Goal: Task Accomplishment & Management: Manage account settings

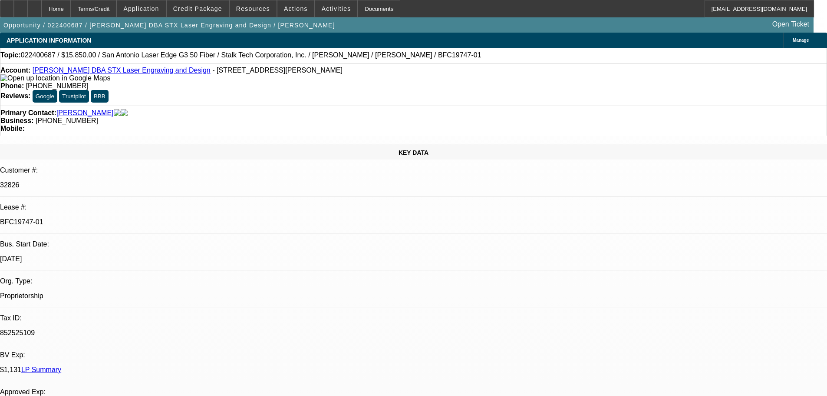
select select "0"
select select "2"
select select "0.1"
select select "4"
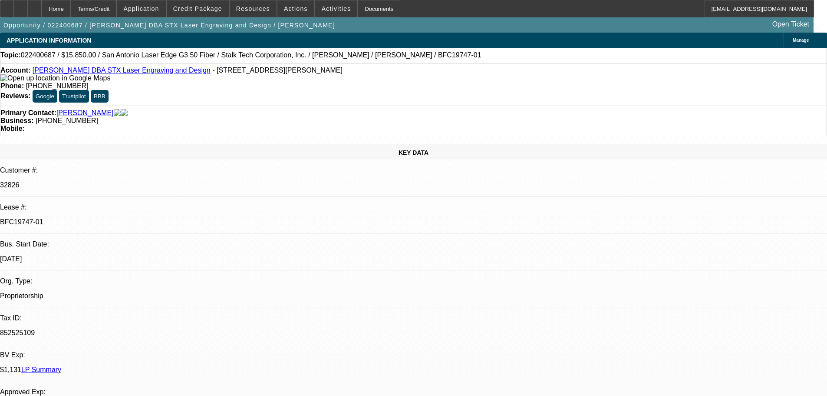
select select "0"
select select "2"
select select "0.1"
select select "4"
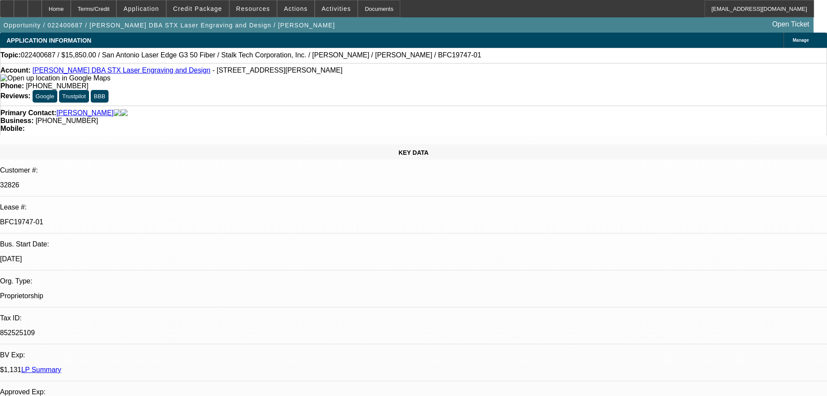
select select "0"
select select "3"
select select "0"
select select "6"
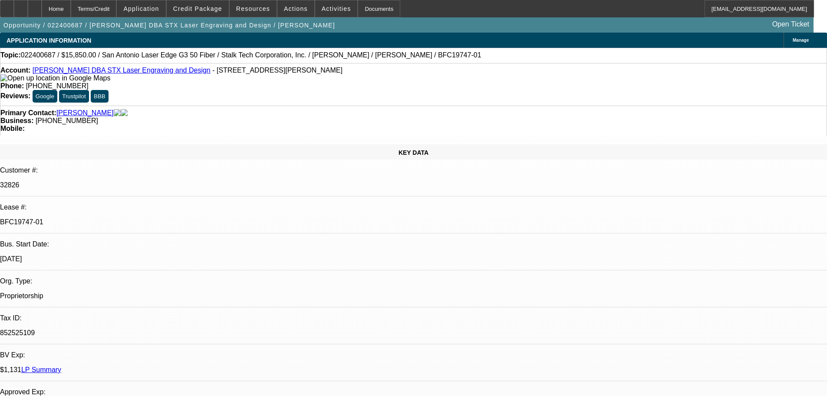
select select "0"
select select "3"
select select "0"
select select "6"
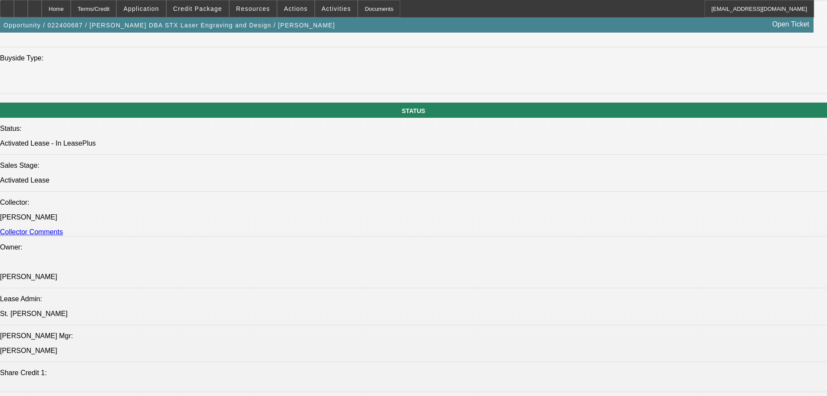
scroll to position [956, 0]
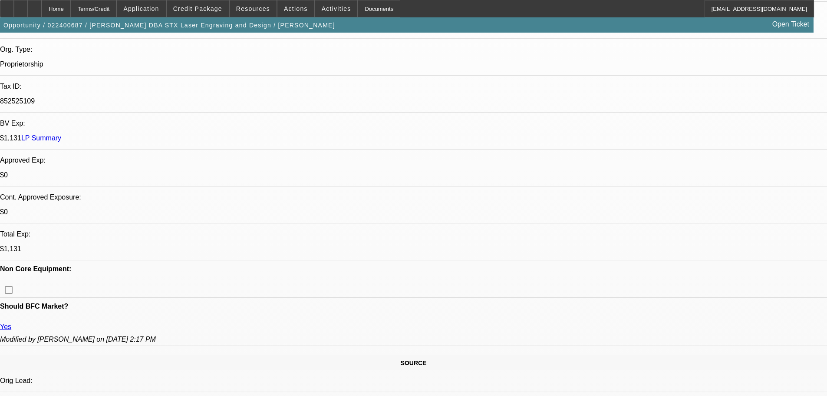
scroll to position [261, 0]
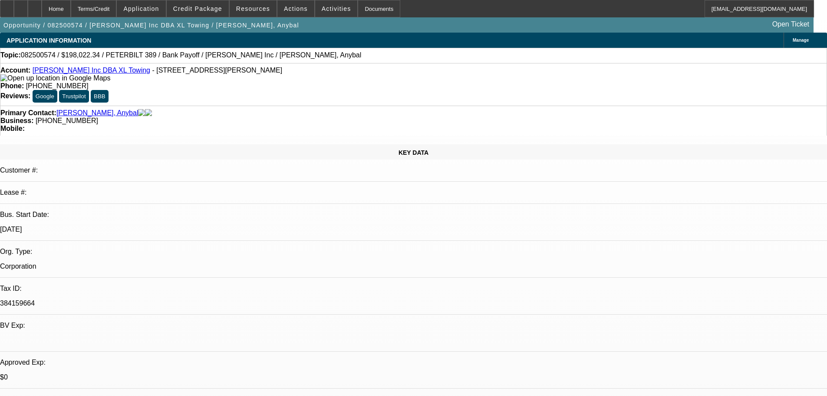
select select "0"
select select "2"
select select "0.1"
select select "4"
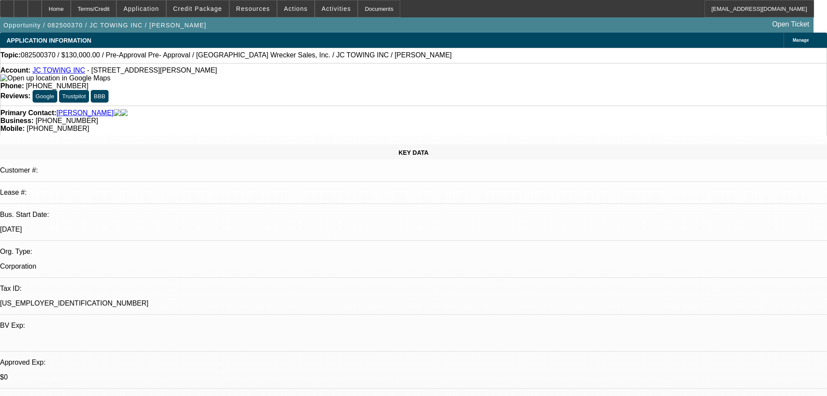
select select "0"
select select "2"
select select "0.1"
select select "4"
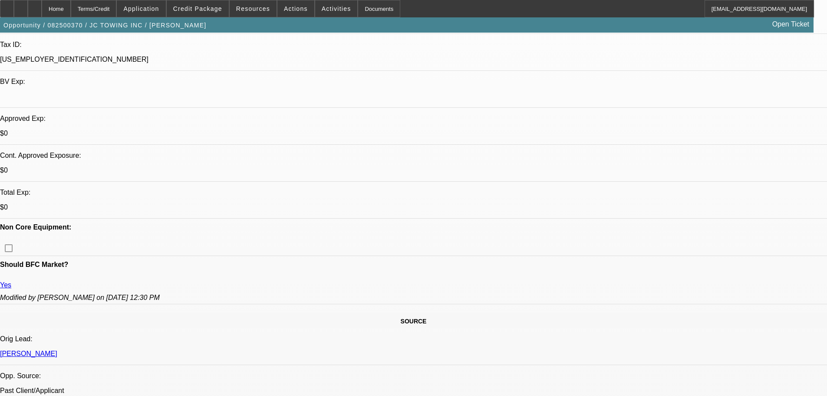
scroll to position [261, 0]
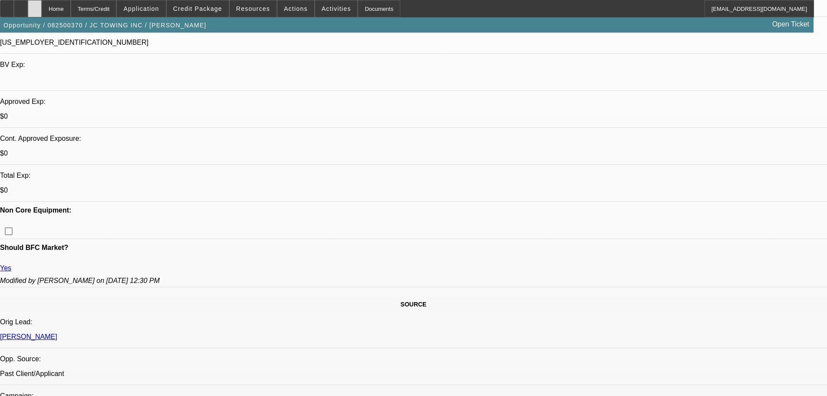
click at [42, 10] on div at bounding box center [35, 8] width 14 height 17
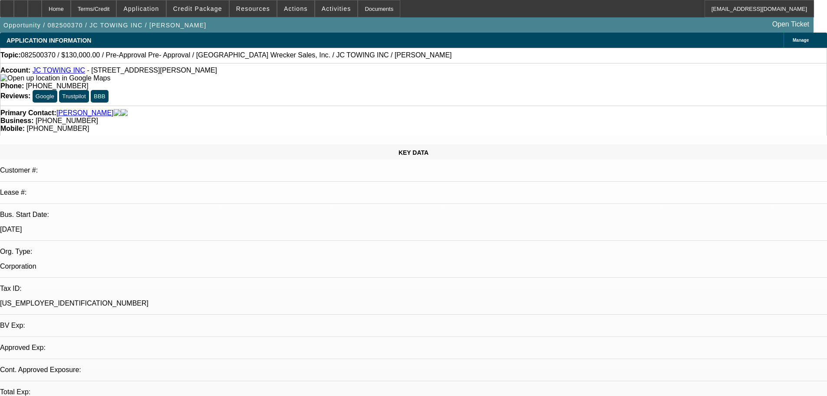
select select "0"
select select "2"
select select "0.1"
select select "4"
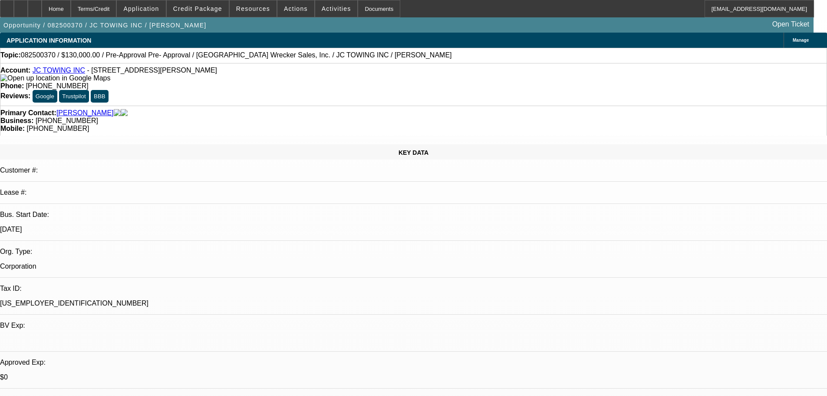
click at [61, 73] on link "JC TOWING INC" at bounding box center [59, 69] width 53 height 7
drag, startPoint x: 344, startPoint y: 70, endPoint x: 303, endPoint y: 78, distance: 41.5
click at [303, 78] on div "Account: JC TOWING INC - 2470 Windy Hill Rd SE, Marietta, GA 30067 Phone: (803)…" at bounding box center [413, 84] width 827 height 43
copy span "(803) 428-2113"
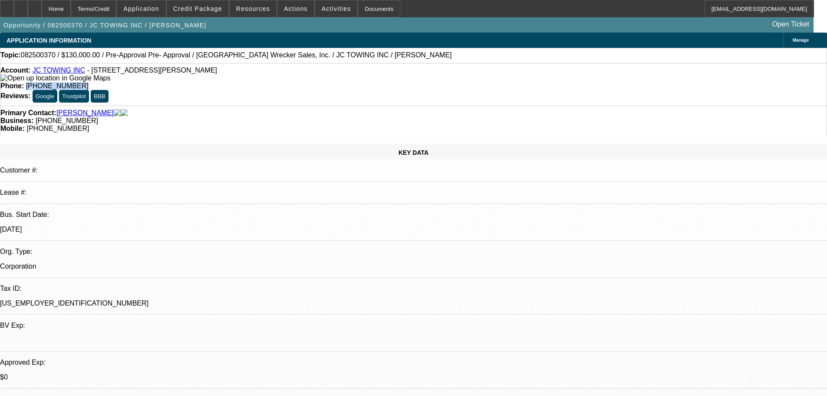
click at [63, 71] on link "JC TOWING INC" at bounding box center [59, 69] width 53 height 7
drag, startPoint x: 475, startPoint y: 96, endPoint x: 438, endPoint y: 100, distance: 36.7
click at [438, 106] on div "Primary Contact: [PERSON_NAME] Business: [PHONE_NUMBER] Mobile: [PHONE_NUMBER]" at bounding box center [413, 121] width 827 height 30
copy span "[PHONE_NUMBER]"
click at [35, 6] on icon at bounding box center [35, 6] width 0 height 0
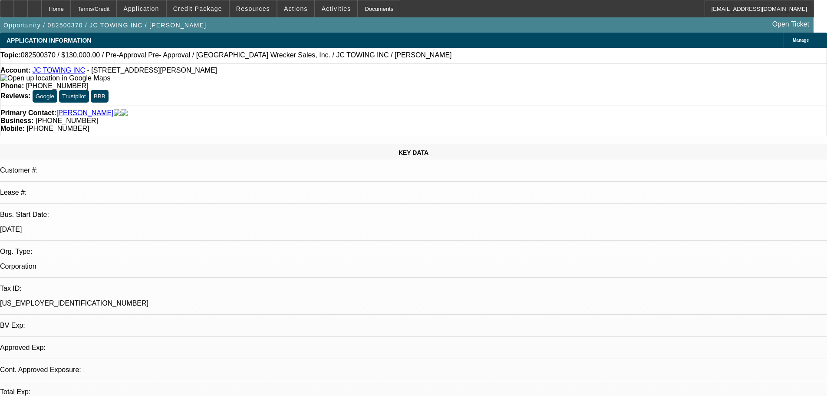
select select "0"
select select "2"
select select "0.1"
select select "4"
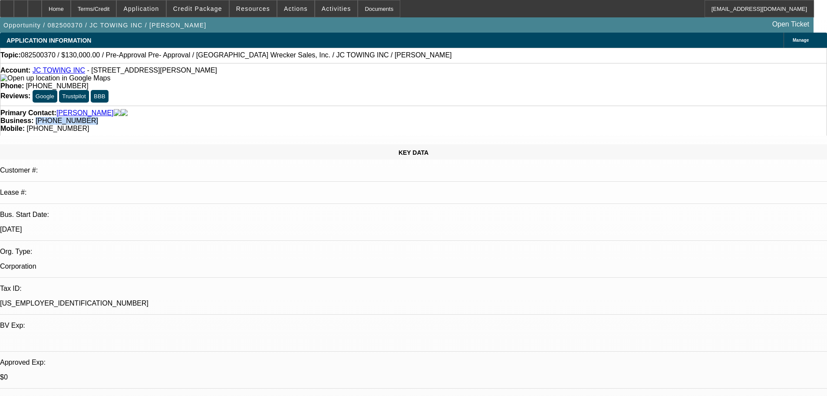
drag, startPoint x: 351, startPoint y: 97, endPoint x: 311, endPoint y: 102, distance: 40.2
click at [311, 106] on div "Primary Contact: Coker, James Business: (678) 613-3432 Mobile: (770) 910-6170" at bounding box center [413, 121] width 827 height 30
copy span "[PHONE_NUMBER]"
drag, startPoint x: 653, startPoint y: 332, endPoint x: 586, endPoint y: 310, distance: 70.7
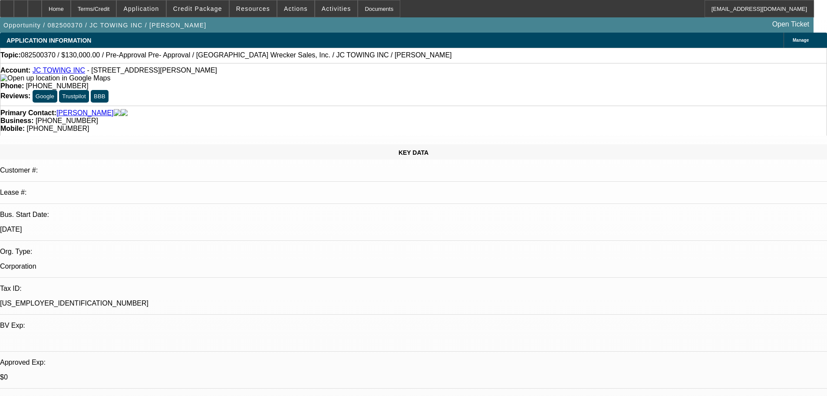
copy ul "Sign and Date DocuSign Application Corporate Bank Statements (past three months…"
click at [315, 4] on span at bounding box center [336, 8] width 43 height 21
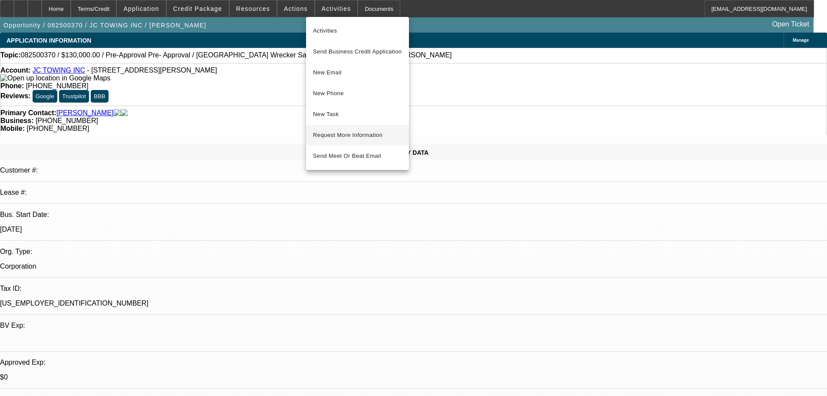
click at [342, 135] on span "Request More Information" at bounding box center [357, 135] width 89 height 10
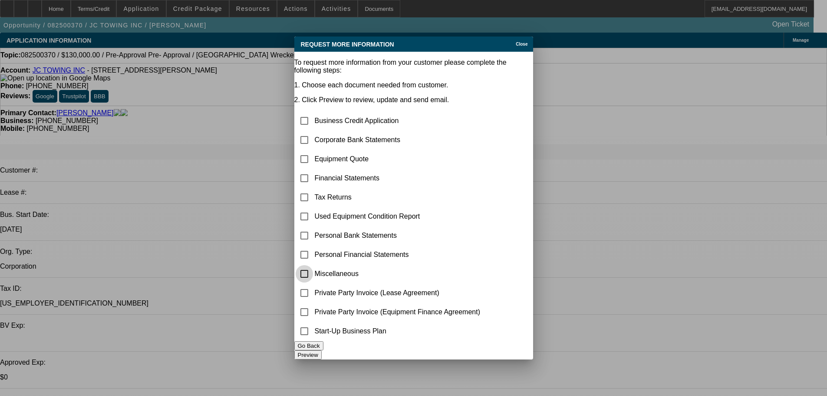
click at [308, 265] on input "checkbox" at bounding box center [304, 273] width 17 height 17
checkbox input "true"
click at [322, 354] on button "Preview" at bounding box center [307, 354] width 27 height 9
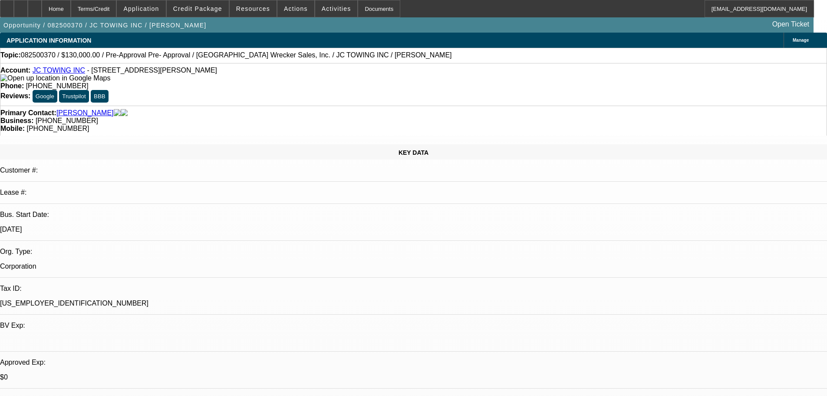
click at [322, 8] on span "Activities" at bounding box center [337, 8] width 30 height 7
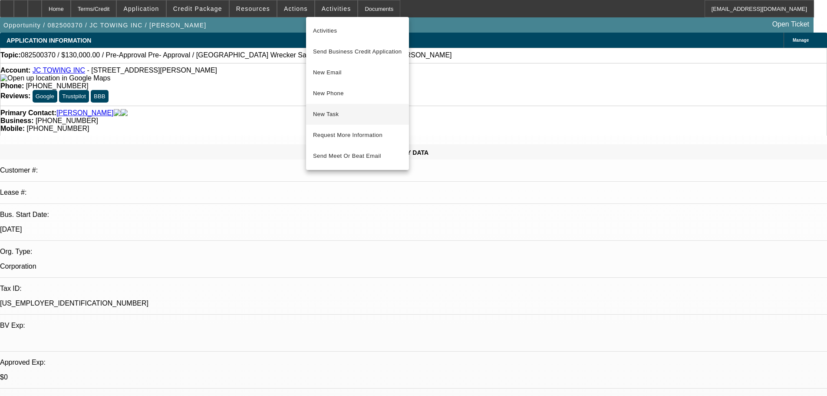
click at [332, 107] on button "New Task" at bounding box center [357, 114] width 103 height 21
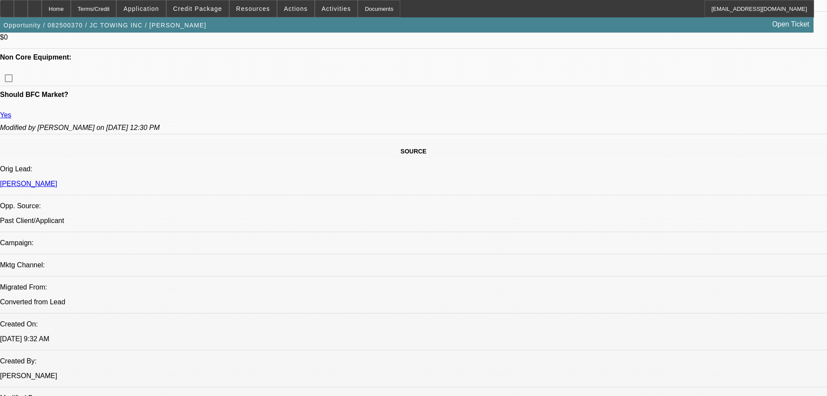
scroll to position [434, 0]
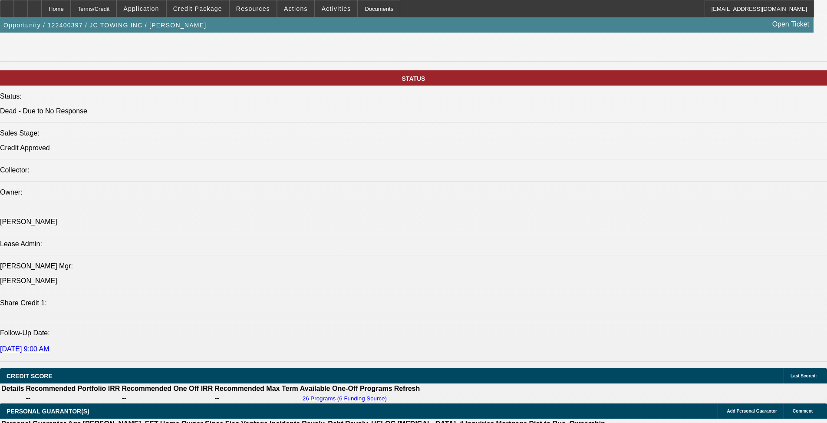
select select "0"
select select "2"
select select "0"
select select "6"
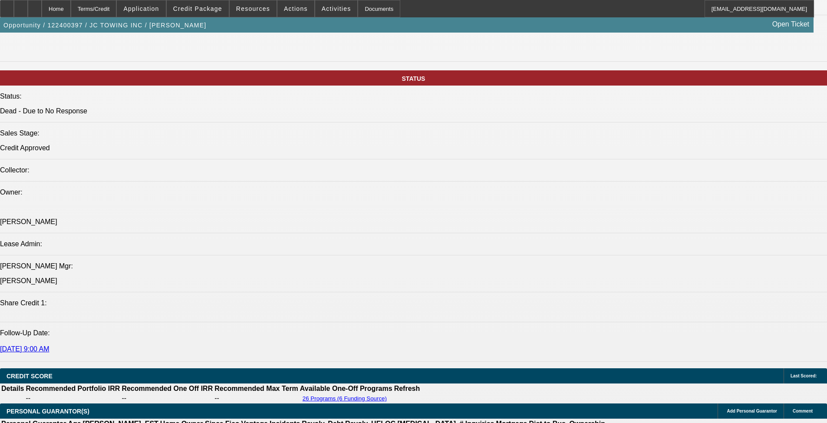
select select "0"
select select "2"
select select "0"
select select "6"
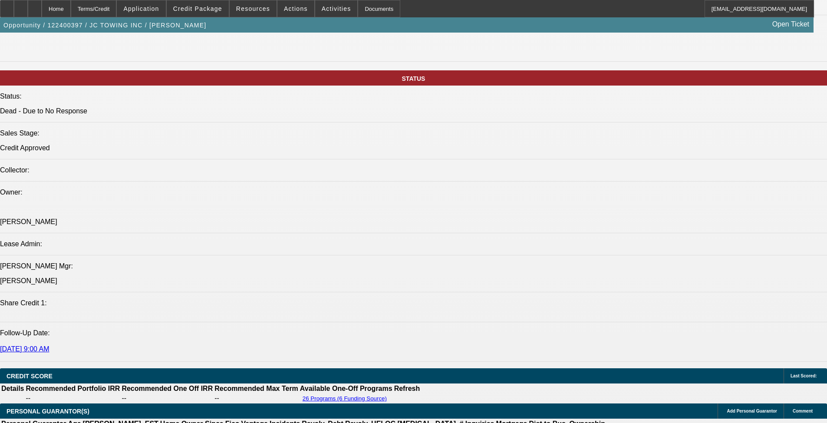
select select "0"
select select "3"
select select "0"
select select "6"
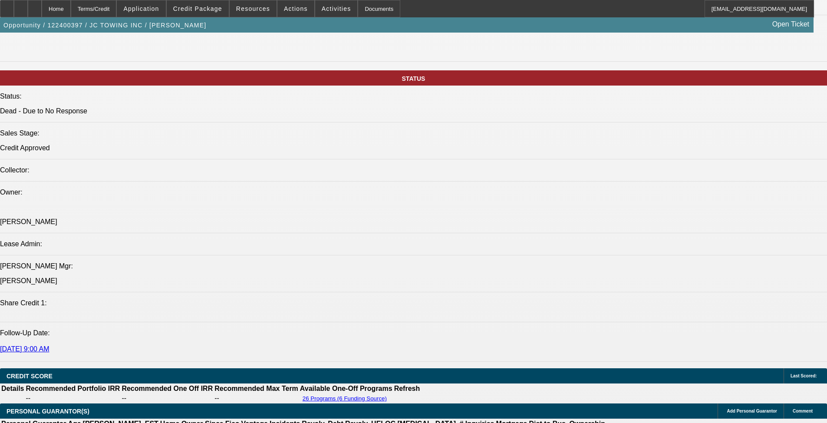
select select "0"
select select "3"
select select "0"
select select "6"
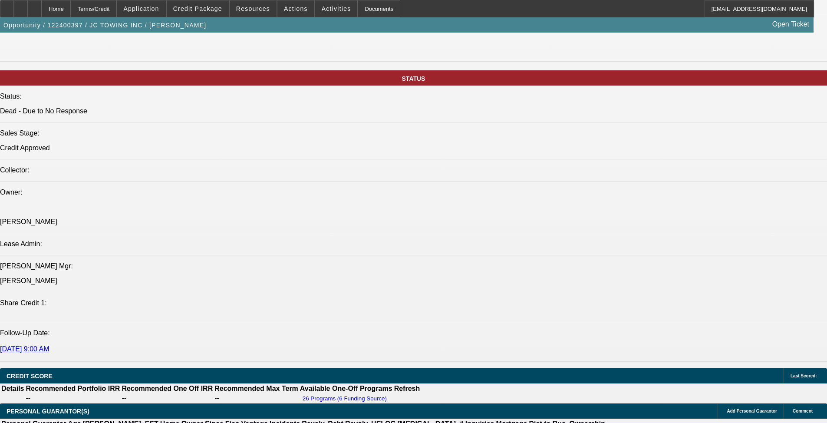
scroll to position [1300, 0]
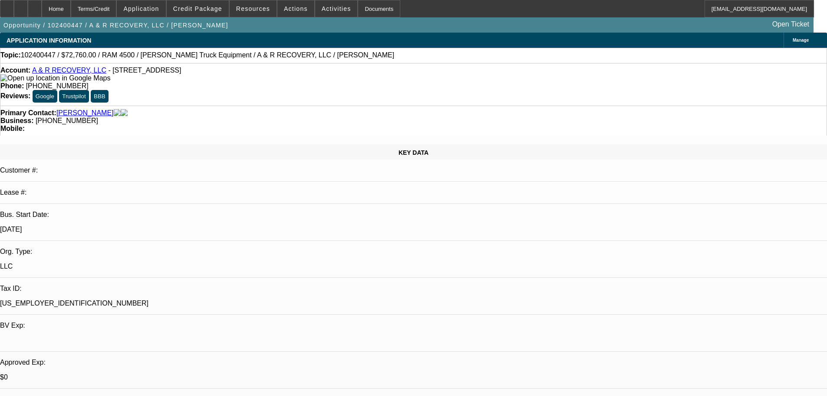
select select "0"
select select "6"
select select "0"
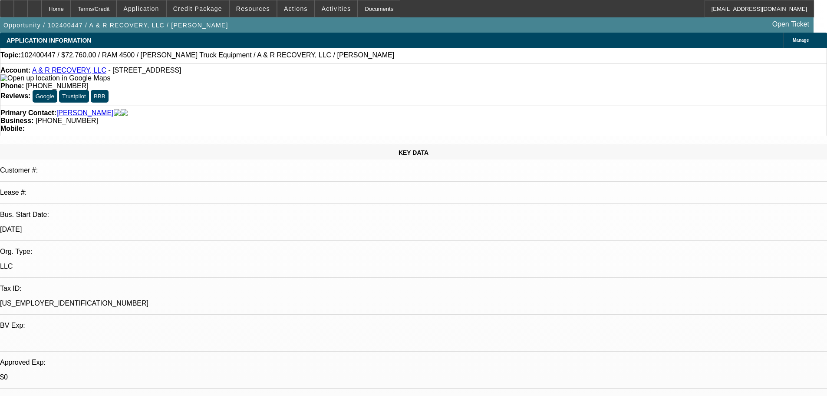
select select "0"
select select "6"
select select "0"
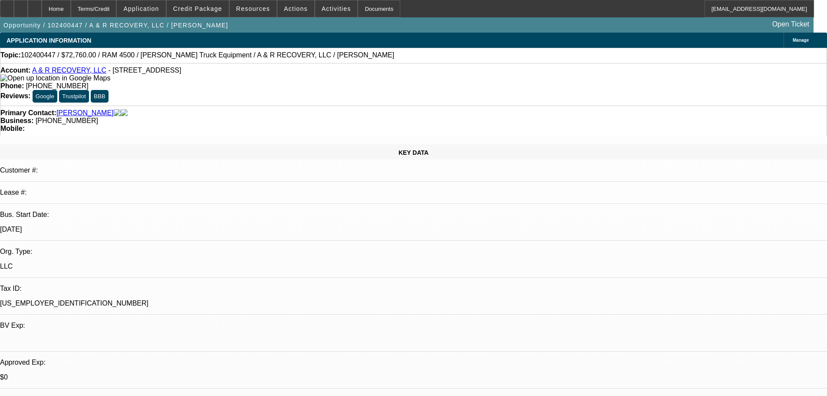
select select "0"
select select "6"
select select "0.1"
select select "2"
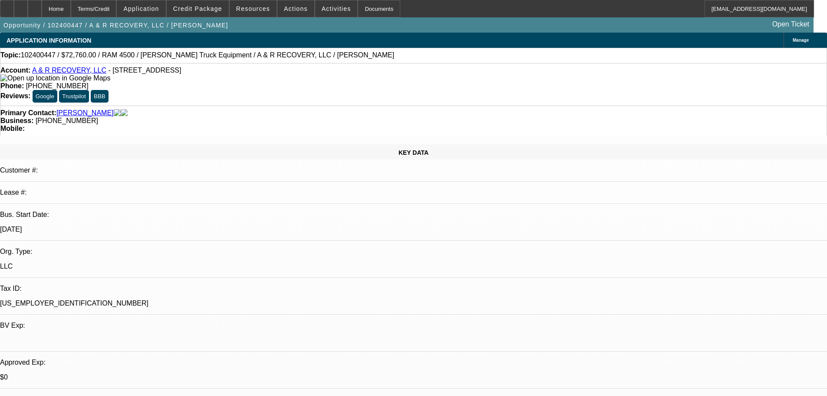
select select "0"
select select "6"
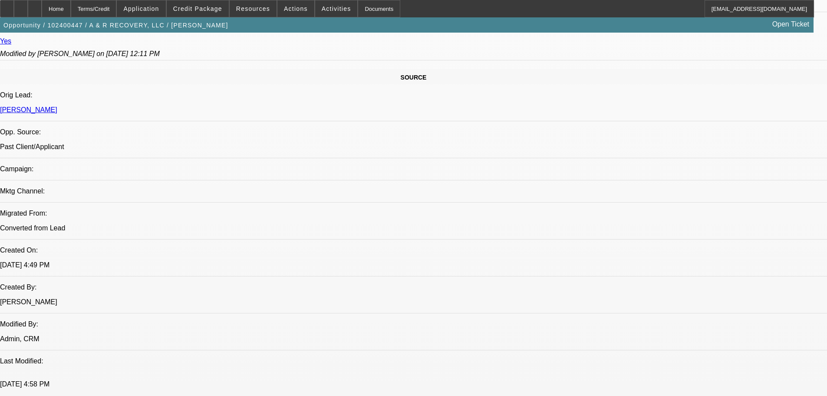
scroll to position [521, 0]
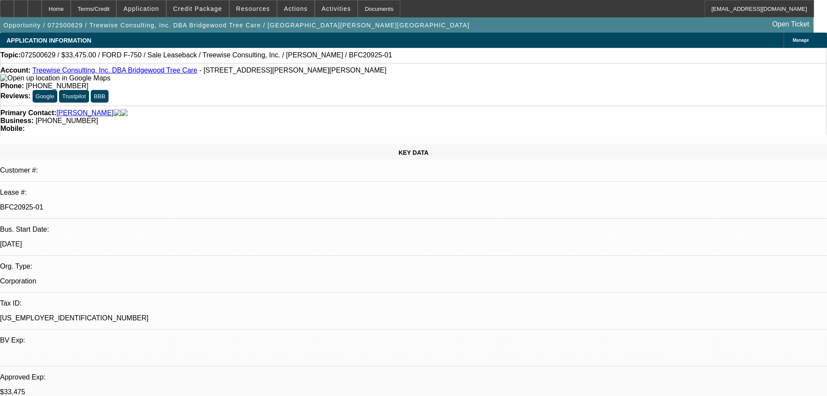
select select "0"
select select "2"
select select "0"
select select "6"
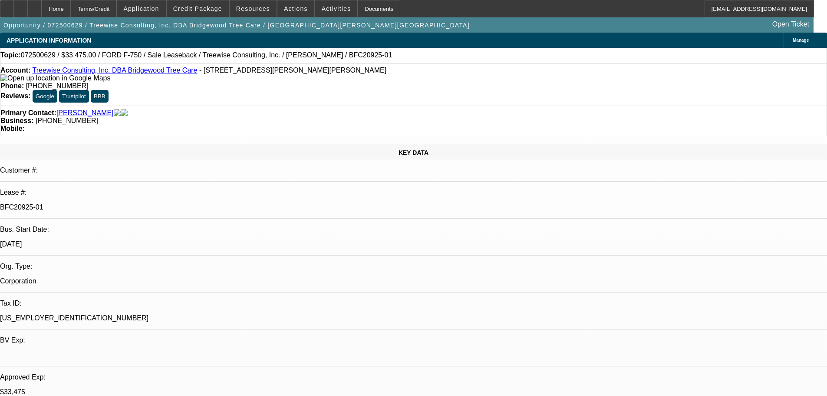
select select "0"
select select "2"
select select "0"
select select "6"
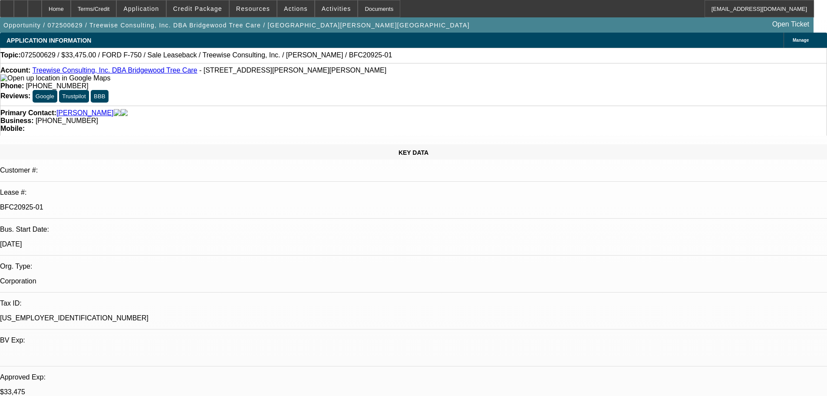
select select "0"
select select "2"
select select "0"
select select "6"
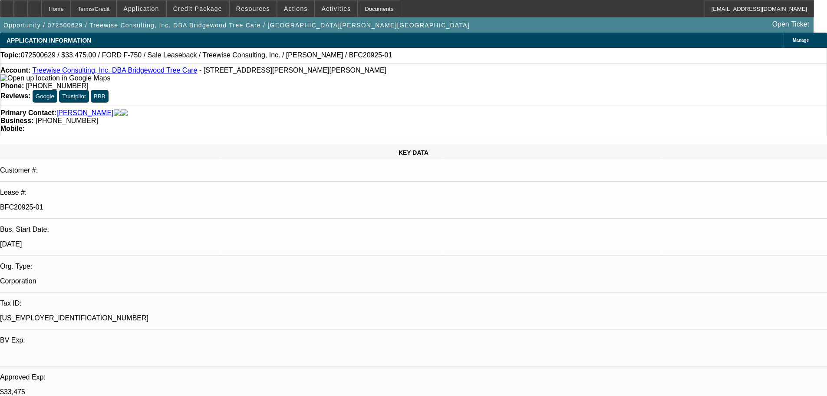
select select "0"
select select "6"
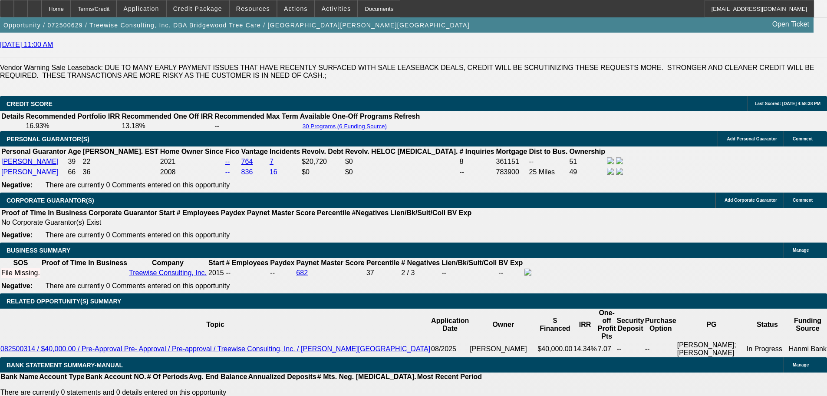
scroll to position [1303, 0]
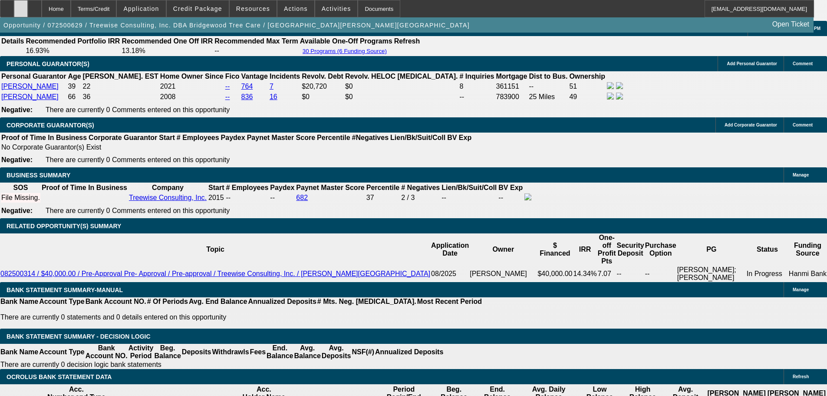
click at [21, 6] on icon at bounding box center [21, 6] width 0 height 0
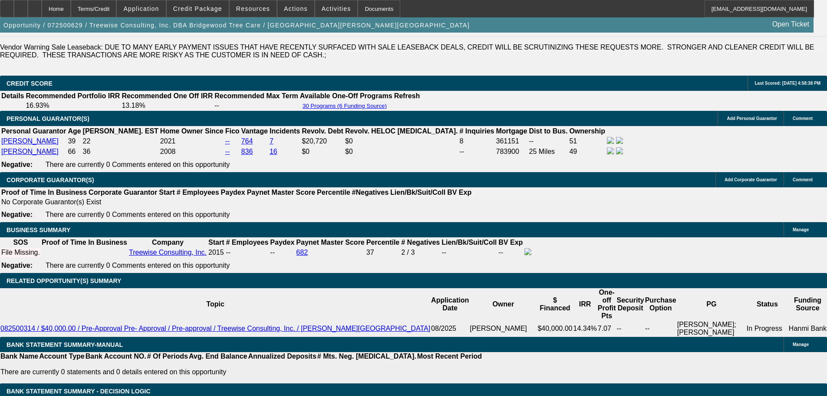
scroll to position [1216, 0]
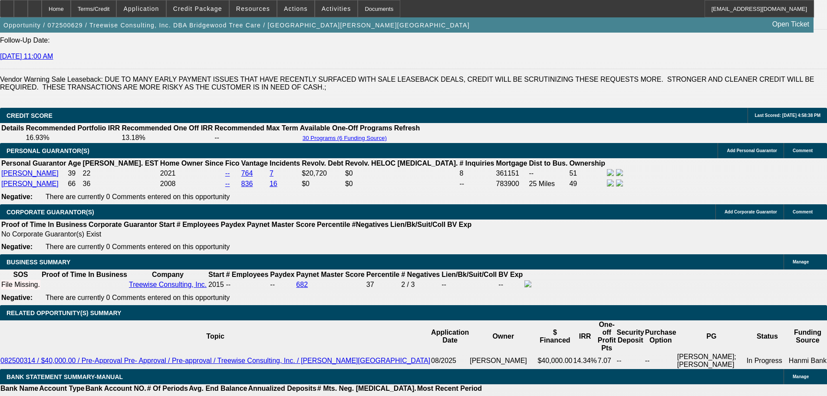
drag, startPoint x: 431, startPoint y: 213, endPoint x: 430, endPoint y: 223, distance: 10.1
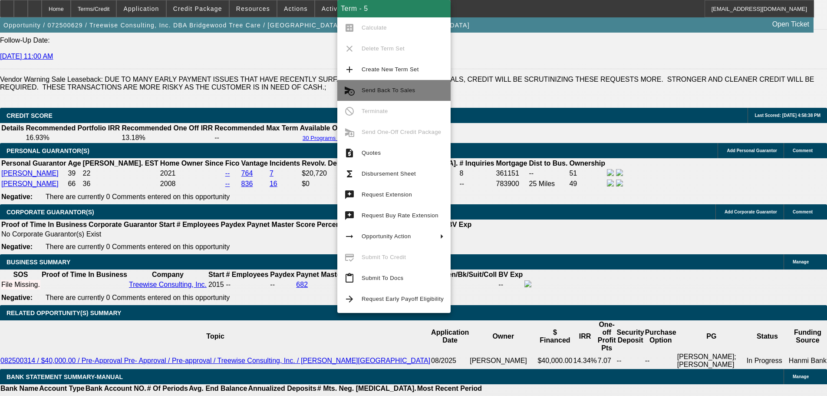
click at [380, 86] on span "Send Back To Sales" at bounding box center [403, 90] width 82 height 10
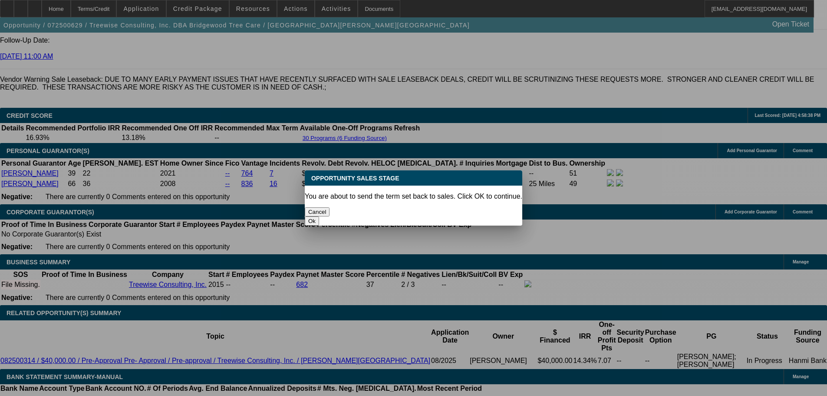
scroll to position [0, 0]
drag, startPoint x: 476, startPoint y: 203, endPoint x: 489, endPoint y: 205, distance: 14.1
click at [319, 216] on button "Ok" at bounding box center [312, 220] width 14 height 9
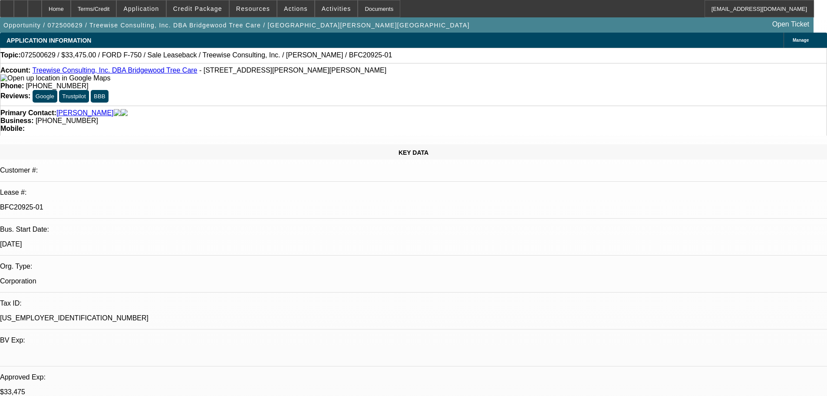
type textarea "Needed to match comp pricing."
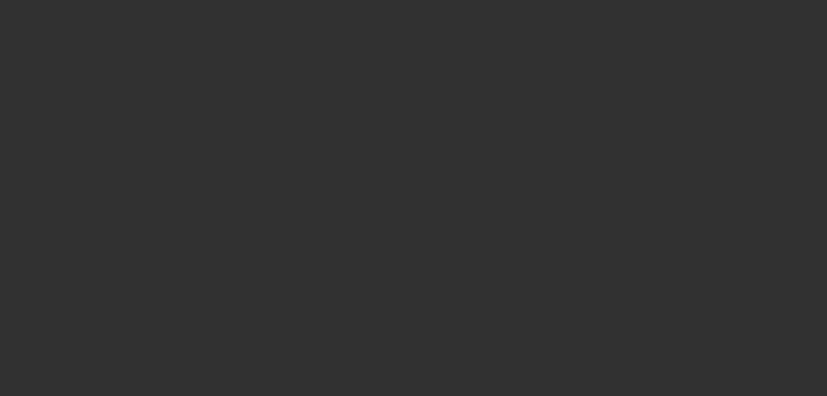
select select "0"
select select "2"
select select "0"
select select "6"
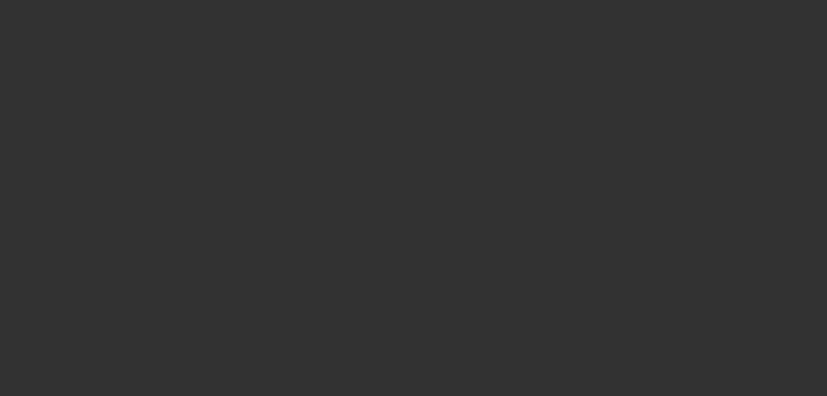
select select "0"
select select "2"
select select "0"
select select "6"
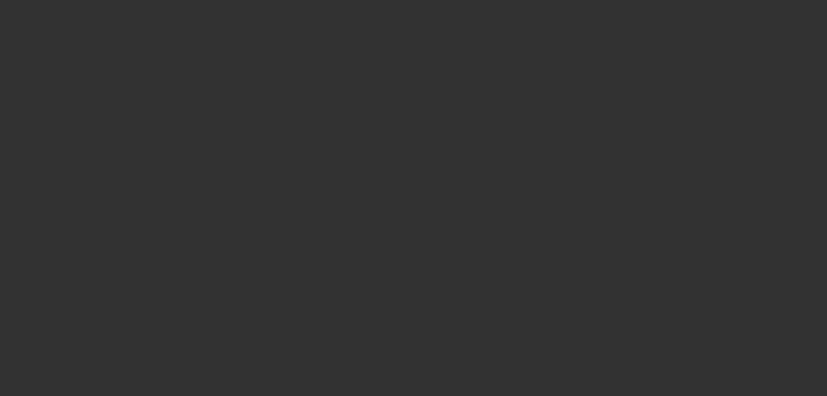
select select "0"
select select "2"
select select "0"
select select "6"
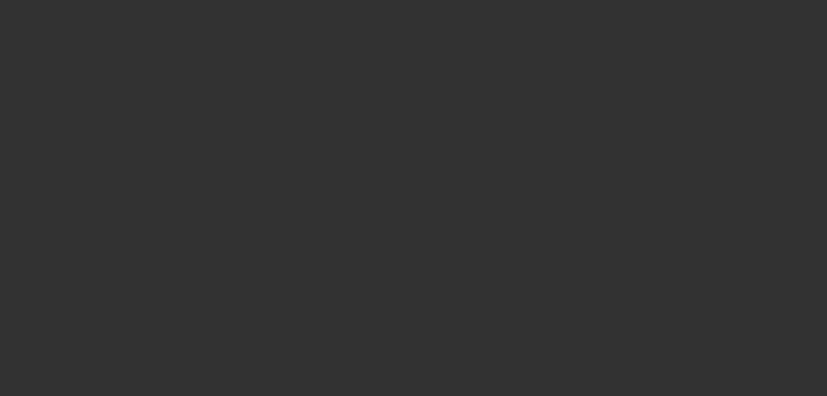
select select "0"
select select "6"
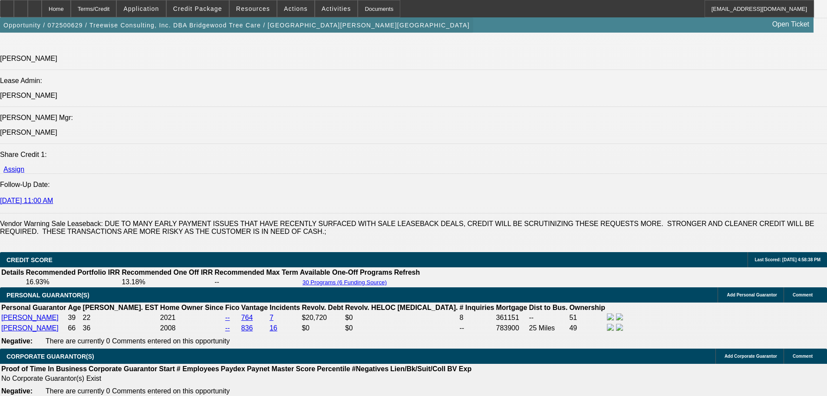
scroll to position [1129, 0]
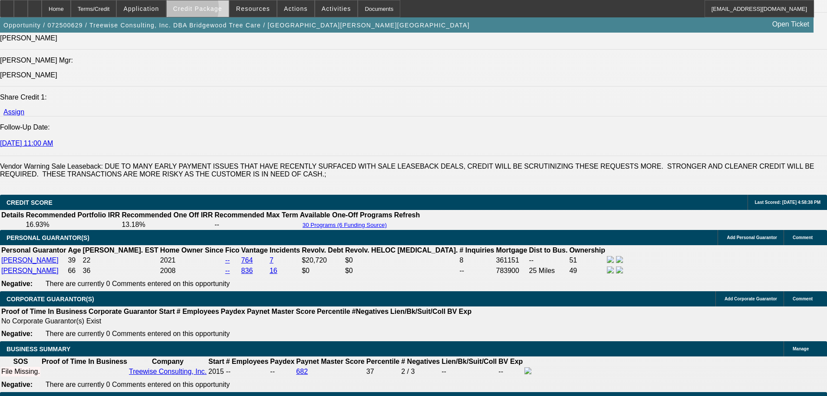
click at [196, 10] on span "Credit Package" at bounding box center [197, 8] width 49 height 7
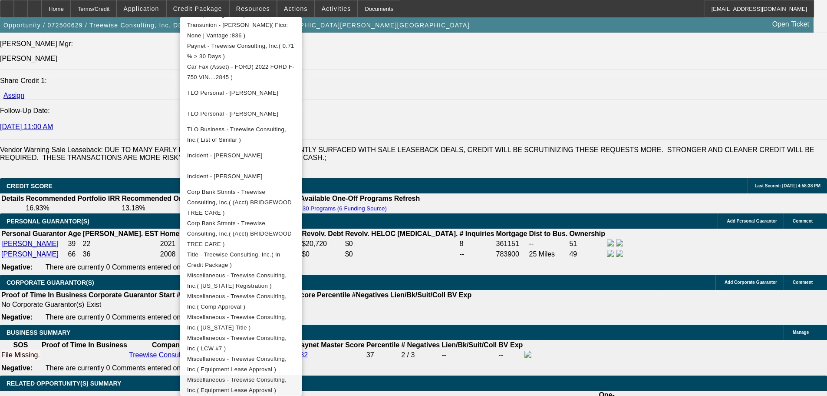
scroll to position [1216, 0]
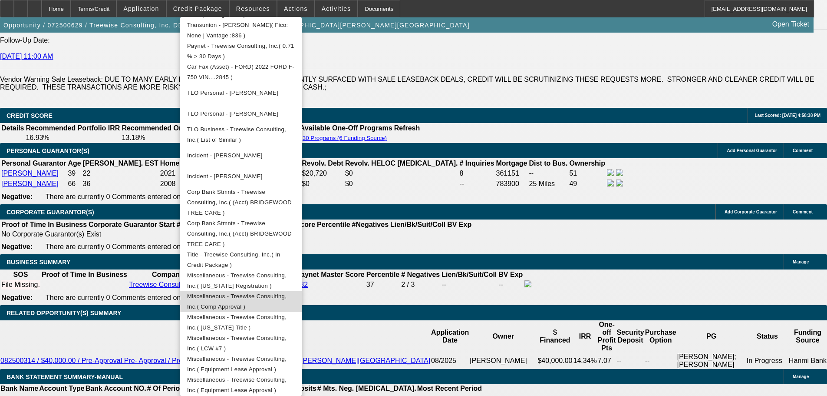
click at [287, 293] on span "Miscellaneous - Treewise Consulting, Inc.( Comp Approval )" at bounding box center [236, 301] width 99 height 17
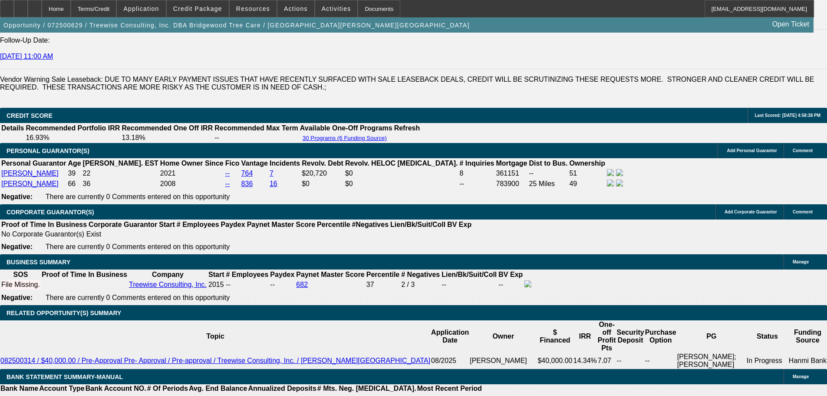
scroll to position [1303, 0]
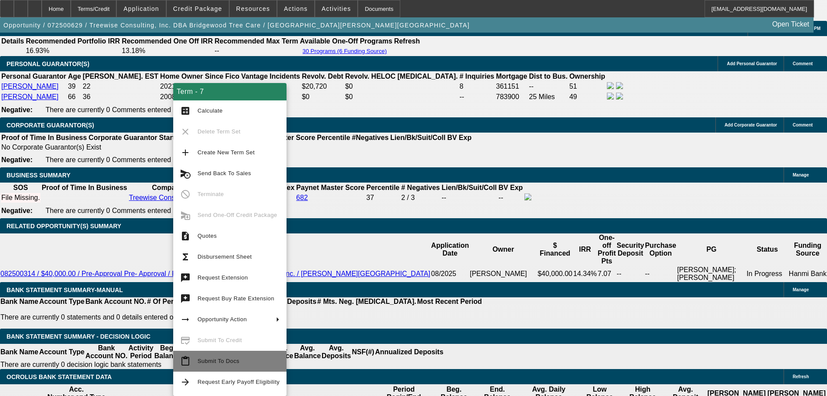
click at [244, 366] on button "content_paste Submit To Docs" at bounding box center [229, 361] width 113 height 21
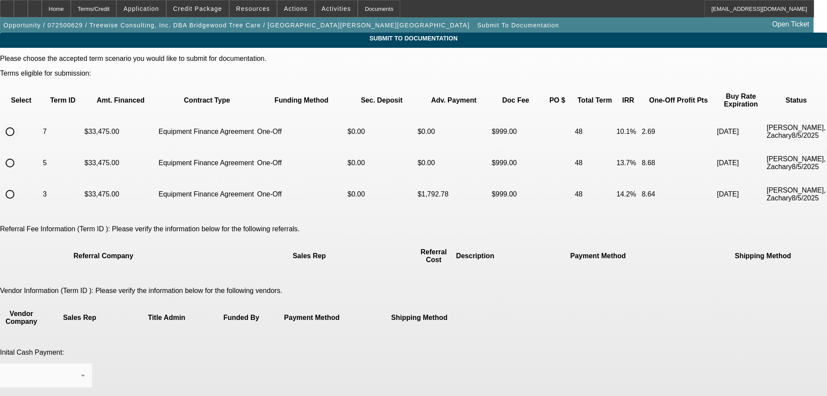
click at [19, 123] on input "radio" at bounding box center [9, 131] width 17 height 17
radio input "true"
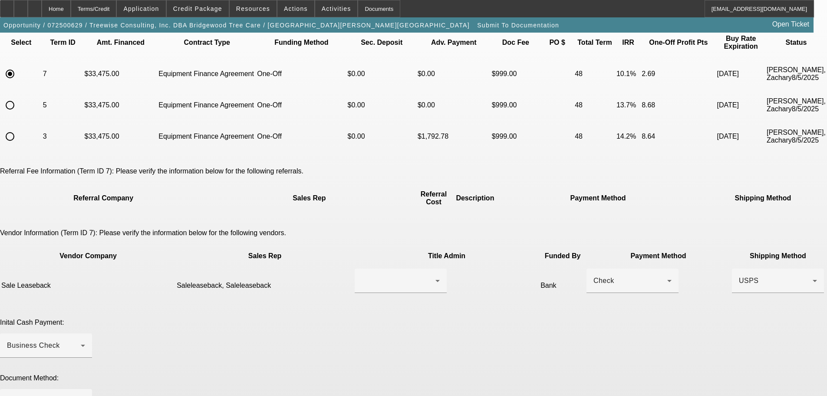
scroll to position [87, 0]
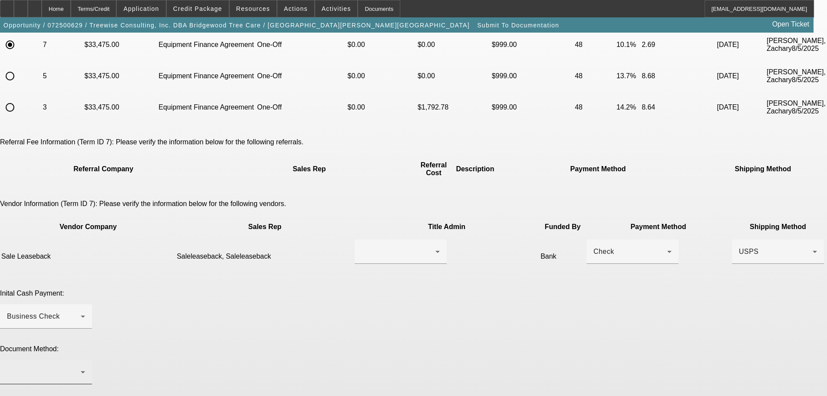
click at [85, 360] on div at bounding box center [46, 372] width 78 height 24
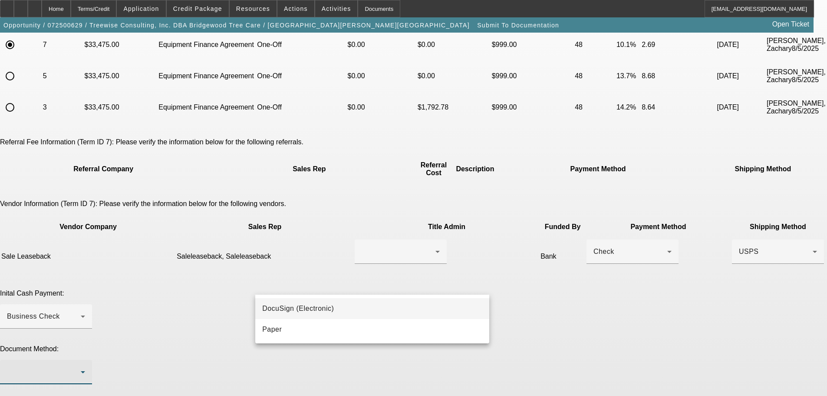
click at [329, 307] on span "DocuSign (Electronic)" at bounding box center [298, 308] width 72 height 10
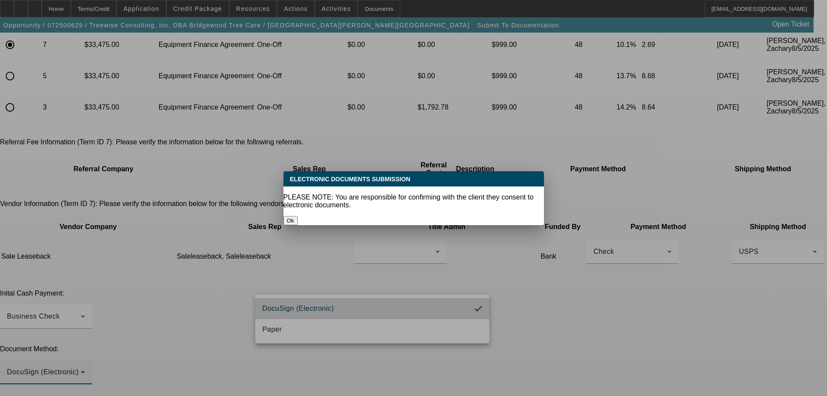
scroll to position [0, 0]
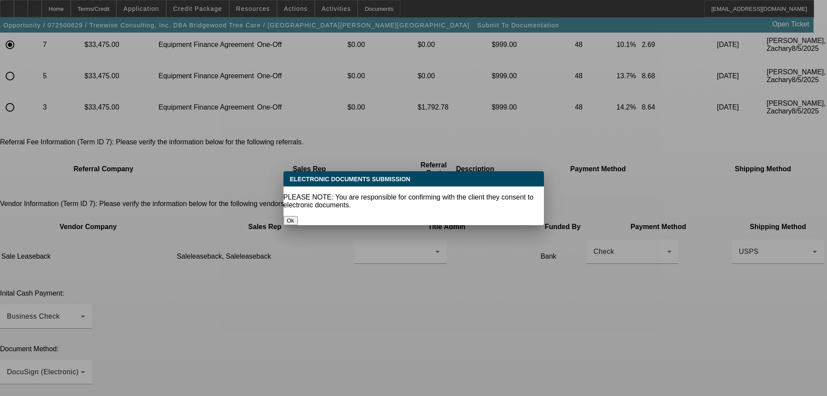
click at [398, 216] on div "Ok" at bounding box center [414, 220] width 261 height 9
click at [298, 216] on button "Ok" at bounding box center [291, 220] width 14 height 9
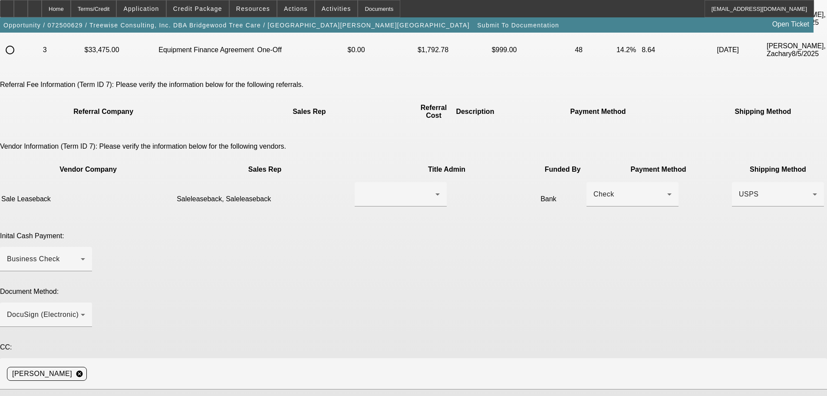
scroll to position [178, 0]
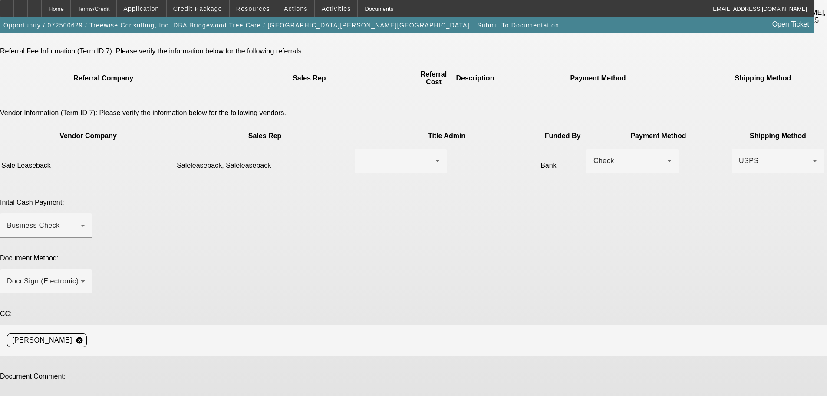
type textarea "N"
type textarea "e"
drag, startPoint x: 534, startPoint y: 266, endPoint x: 524, endPoint y: 267, distance: 9.6
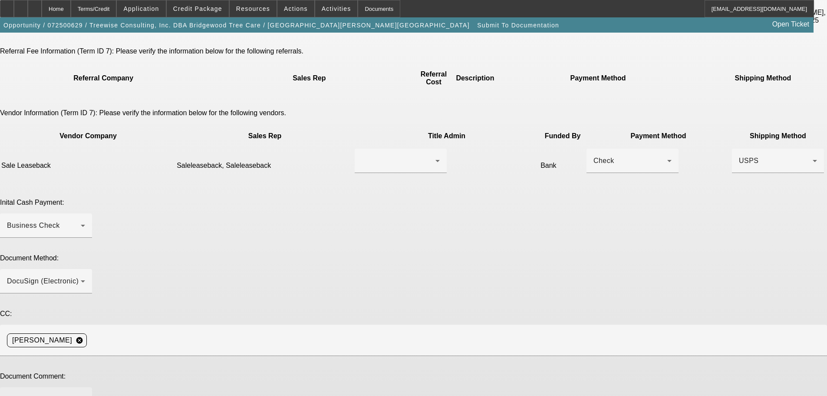
drag, startPoint x: 264, startPoint y: 265, endPoint x: 281, endPoint y: 286, distance: 27.7
type textarea "SLB deal. Everything stays the same just new monthly's because Asentium came in…"
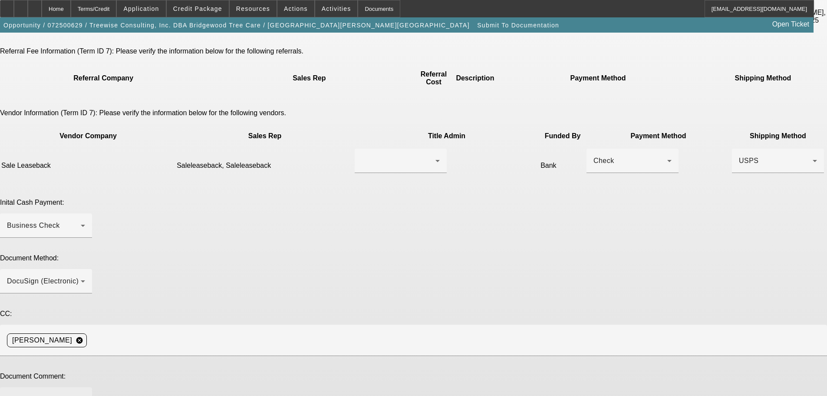
type textarea "Needed to mach"
drag, startPoint x: 453, startPoint y: 267, endPoint x: 426, endPoint y: 266, distance: 26.5
type textarea "SLB deal. Everything stays the same just new monthly's because Ascentium came i…"
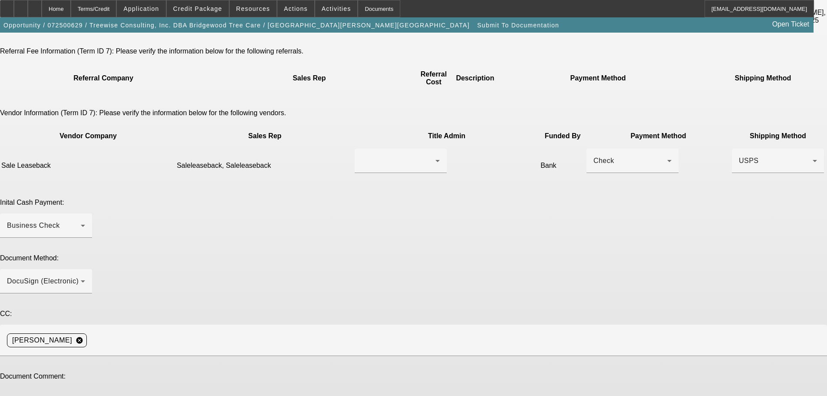
paste textarea "Ascentium"
type textarea "Needed to match Ascentium's approval to salvage the deal."
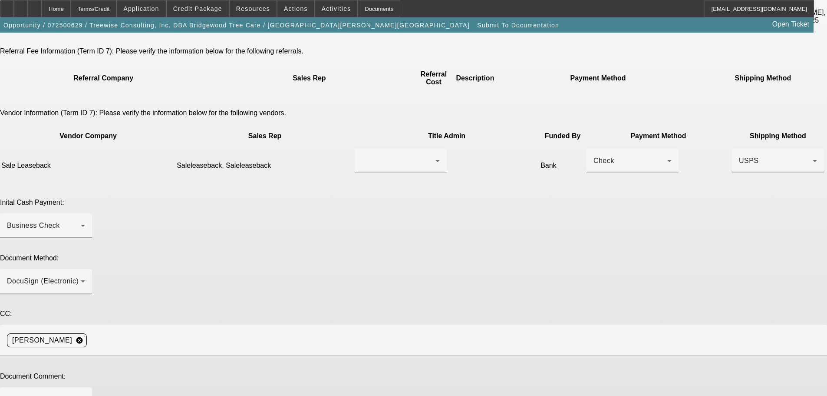
click at [402, 149] on div at bounding box center [401, 161] width 78 height 24
click at [378, 139] on span "Saleleaseback, Saleleaseback" at bounding box center [375, 138] width 89 height 21
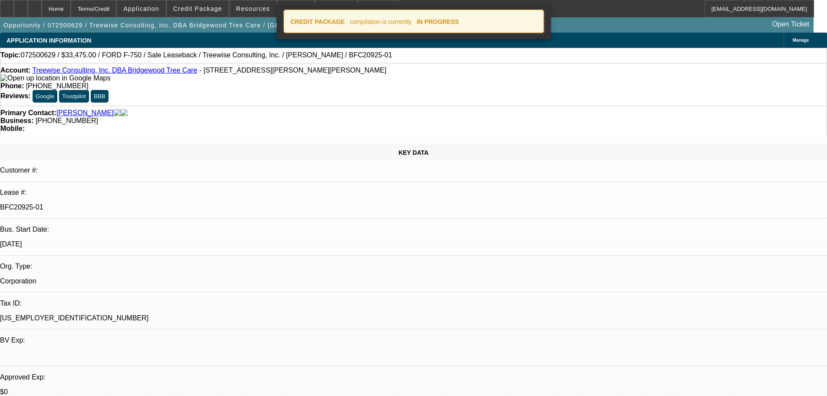
select select "0"
select select "2"
select select "0"
select select "6"
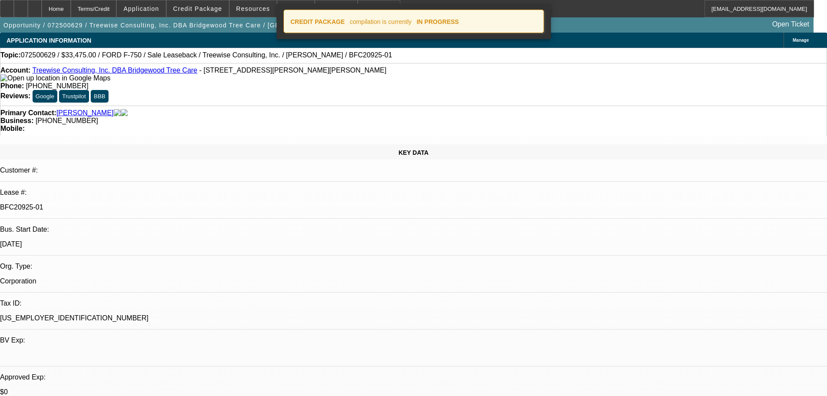
select select "0"
select select "2"
select select "0"
select select "6"
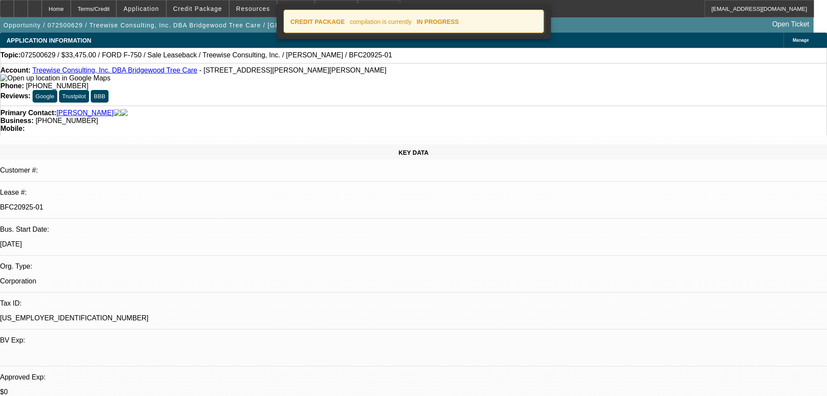
select select "0"
select select "2"
select select "0"
select select "6"
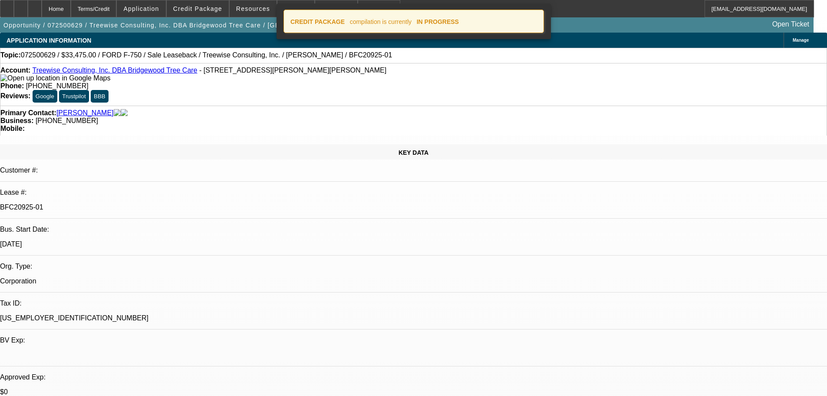
select select "0"
select select "6"
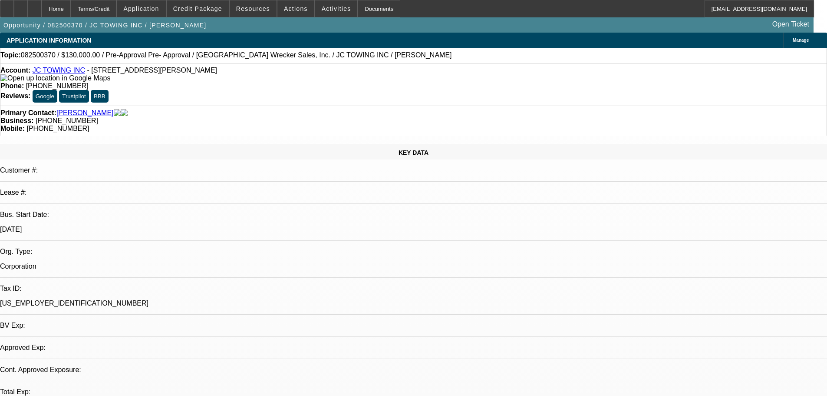
select select "0"
select select "2"
select select "0.1"
select select "4"
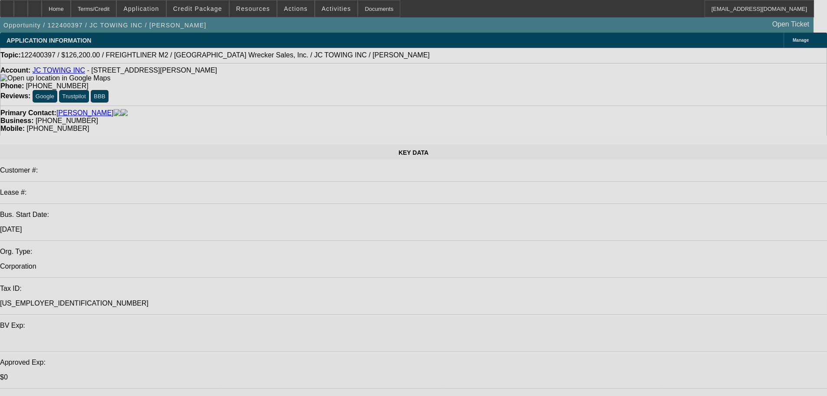
select select "0"
select select "2"
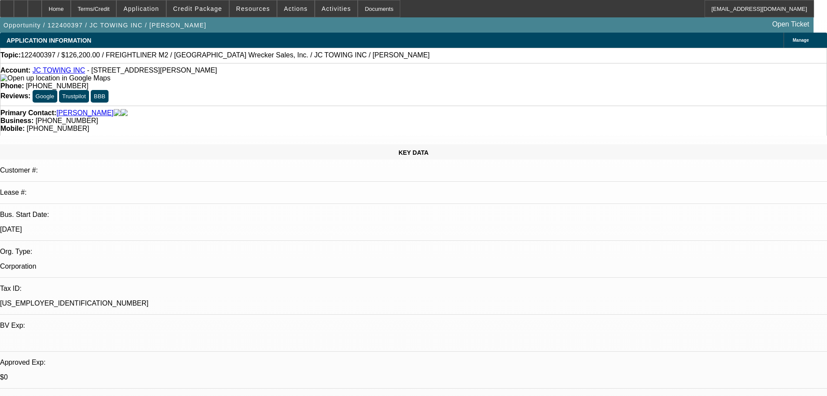
select select "0"
select select "6"
select select "0"
select select "2"
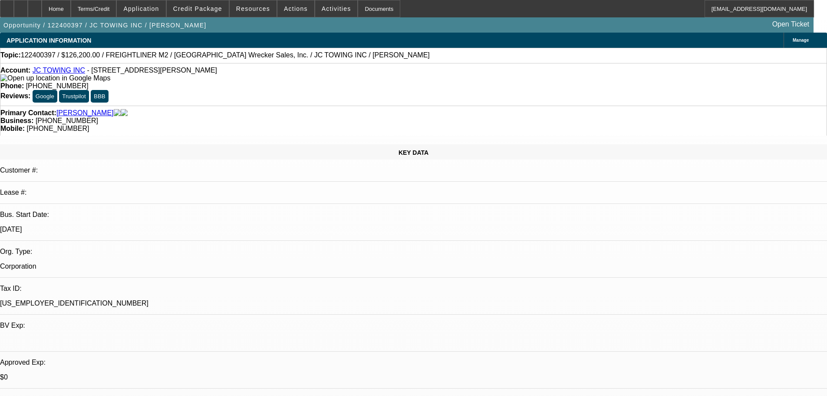
select select "0"
select select "6"
select select "0"
select select "3"
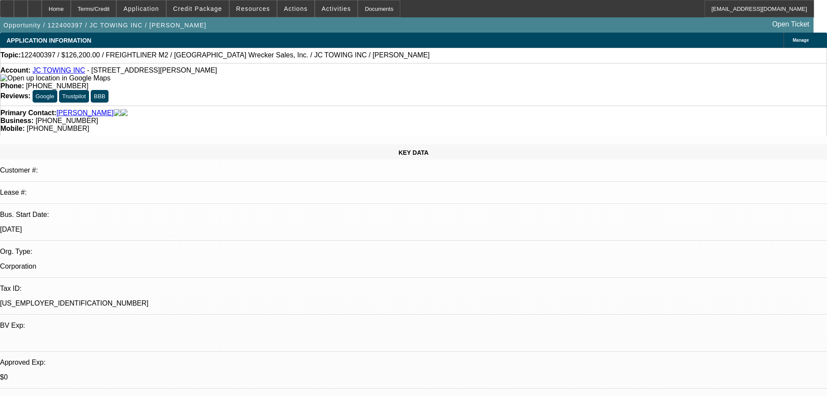
select select "0"
select select "6"
select select "0"
select select "3"
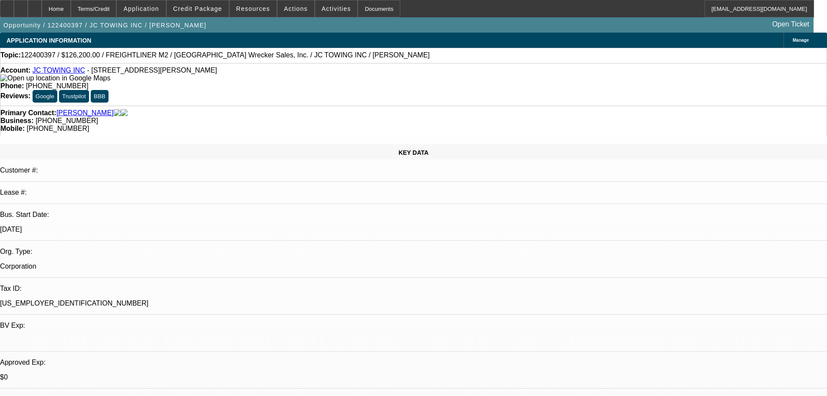
select select "0"
select select "6"
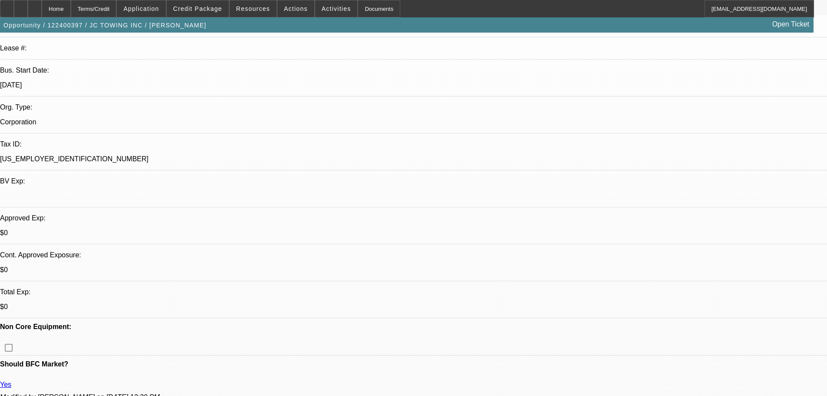
scroll to position [174, 0]
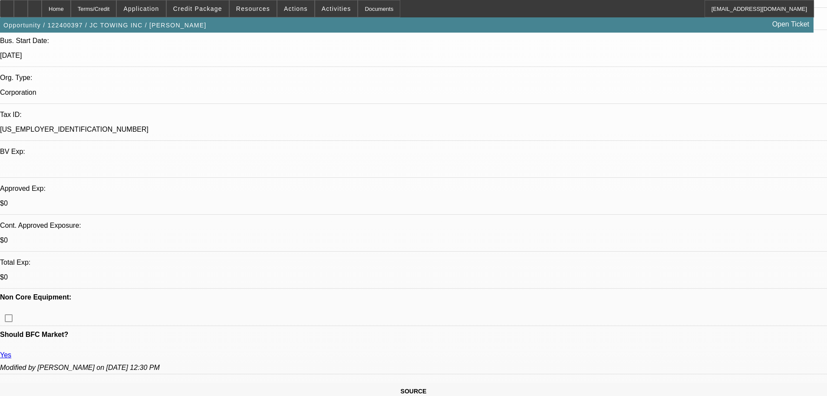
drag, startPoint x: 600, startPoint y: 123, endPoint x: 681, endPoint y: 124, distance: 81.7
copy b "(678) 613-3432 or (888) 670-6514"
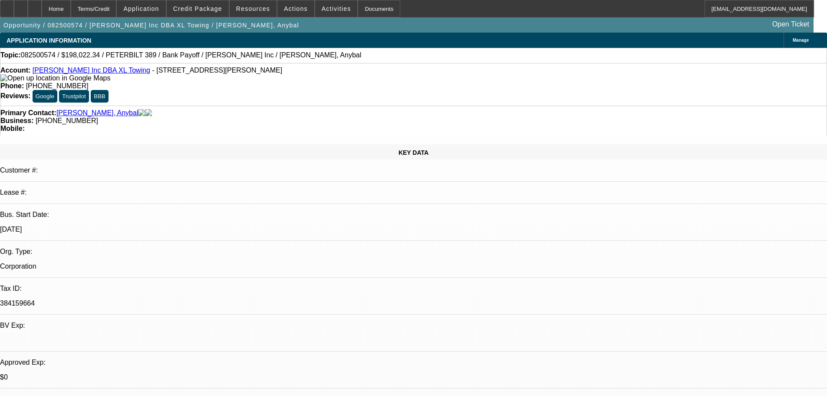
select select "0"
select select "2"
select select "0.1"
select select "4"
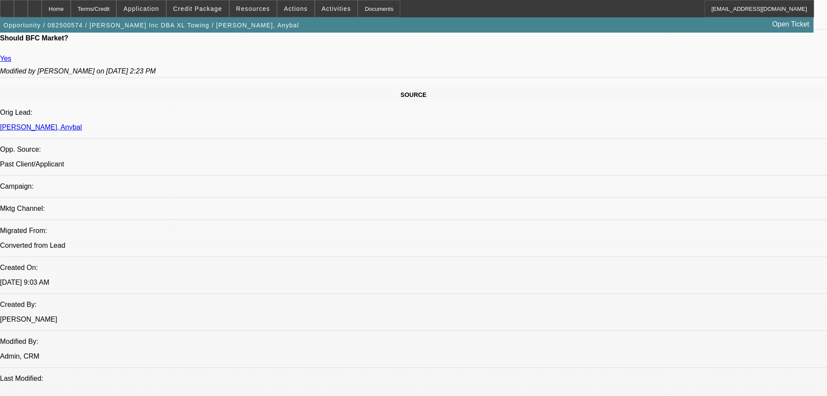
scroll to position [434, 0]
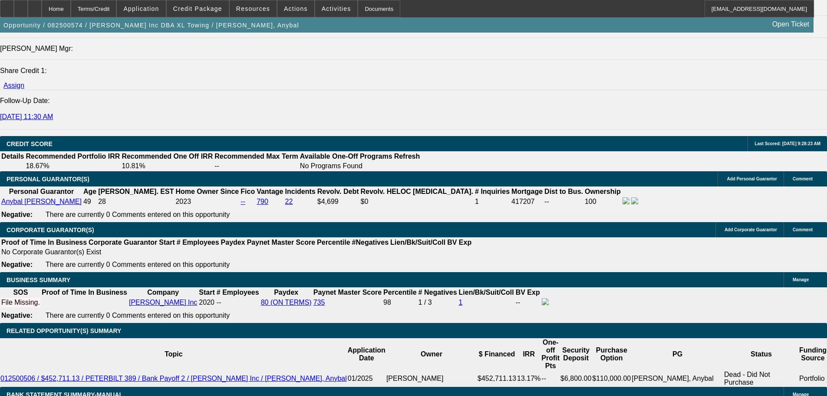
scroll to position [1216, 0]
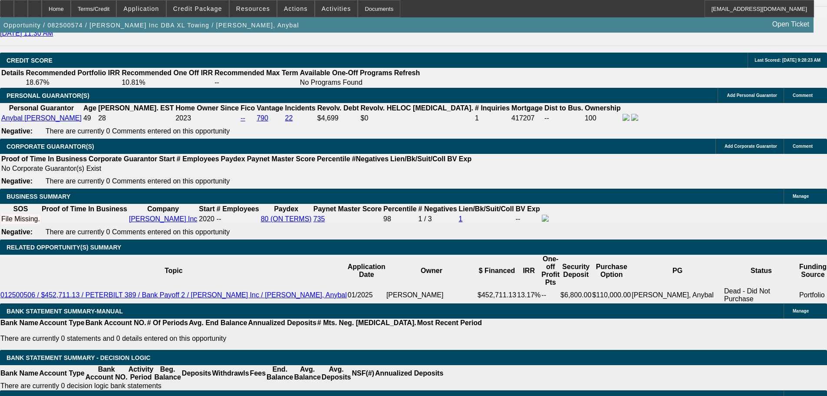
type input "1"
type input "0"
type input "."
type input "5"
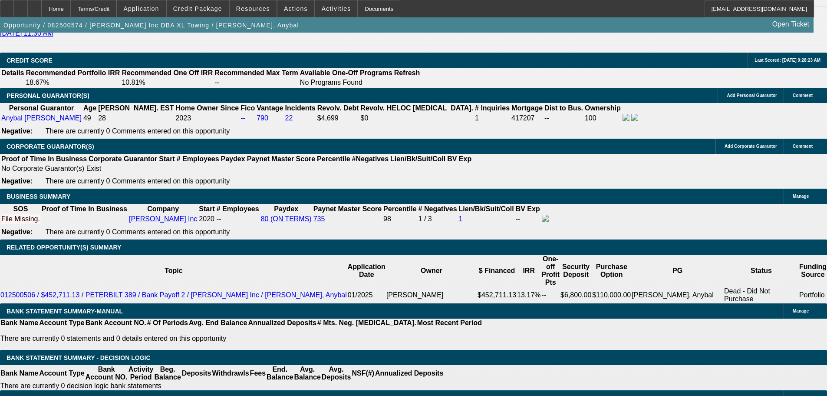
type input "84"
type input "1"
type input "$2,441.86"
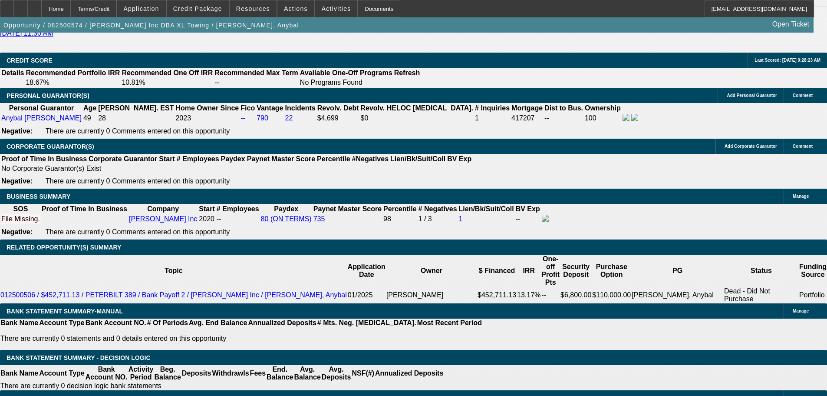
type input "$4,883.72"
type input "10"
type input "$3,287.41"
type input "$6,574.82"
type input "10.5"
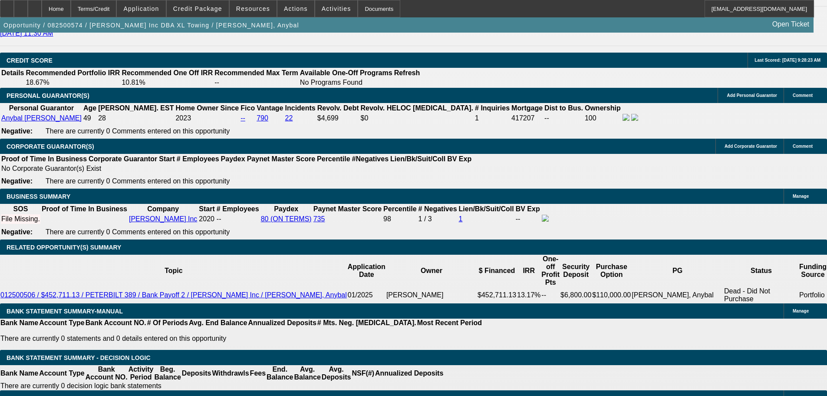
type input "$3,338.79"
type input "$6,677.58"
type input "10.5"
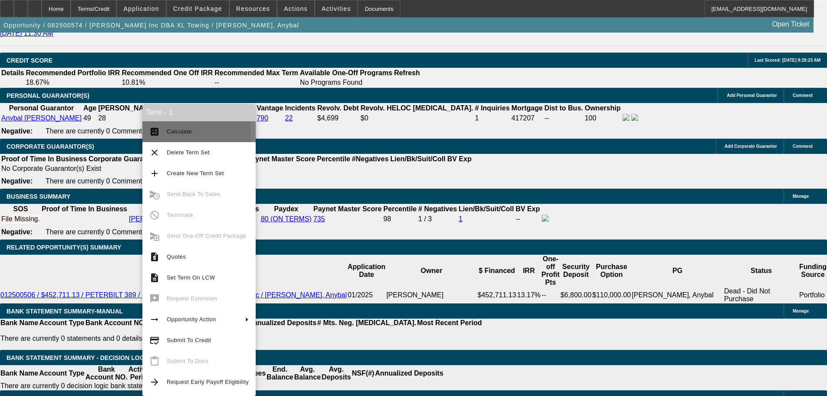
click at [166, 134] on button "calculate Calculate" at bounding box center [198, 131] width 113 height 21
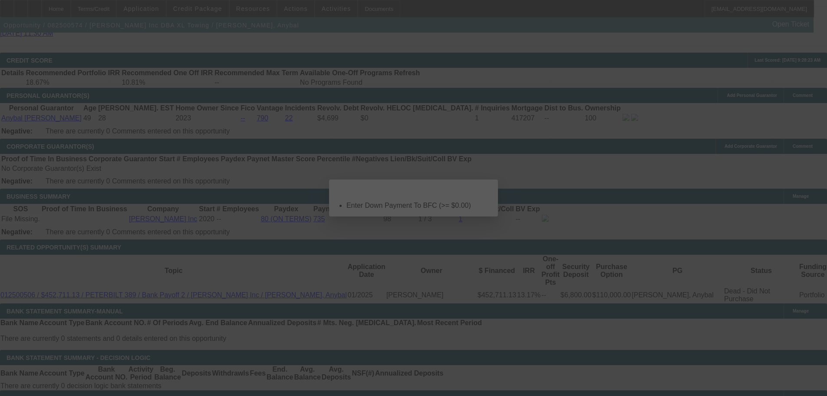
scroll to position [0, 0]
select select "0"
select select "2"
select select "0.1"
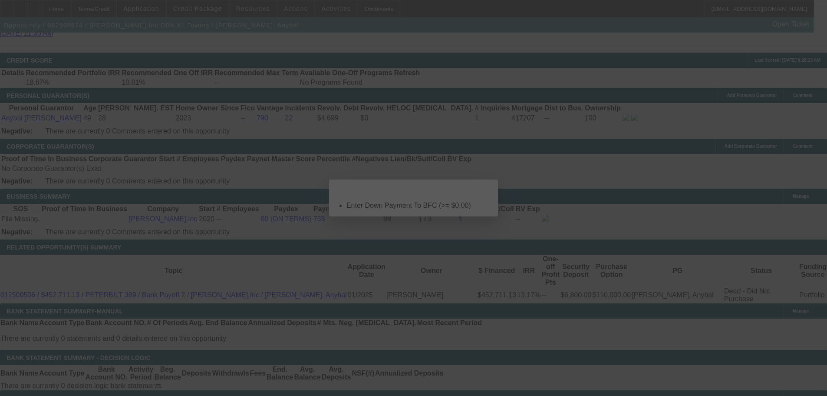
select select "4"
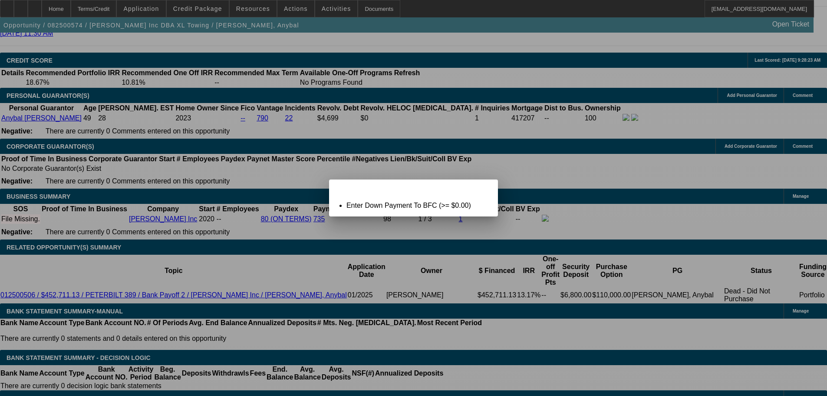
click at [490, 187] on div "Close" at bounding box center [488, 184] width 19 height 10
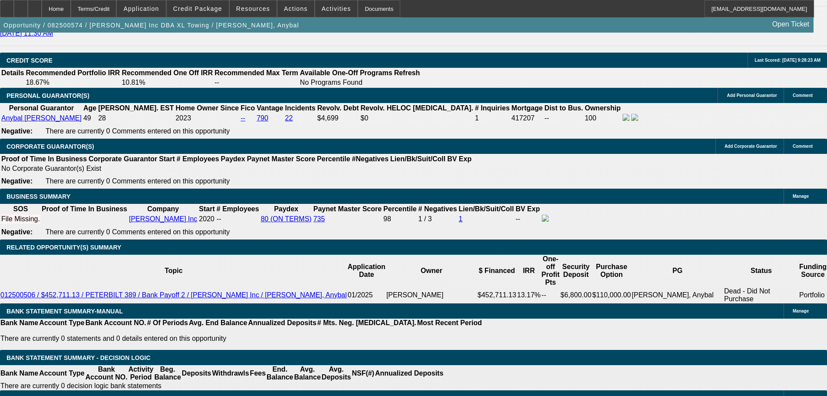
type input "$0.00"
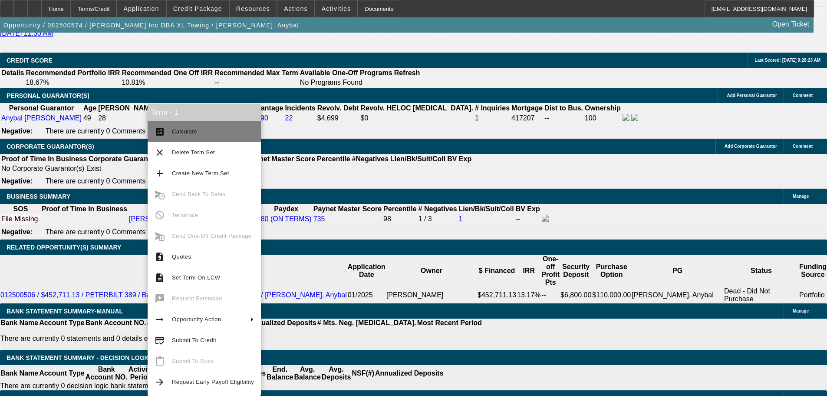
click at [189, 134] on span "Calculate" at bounding box center [184, 131] width 25 height 7
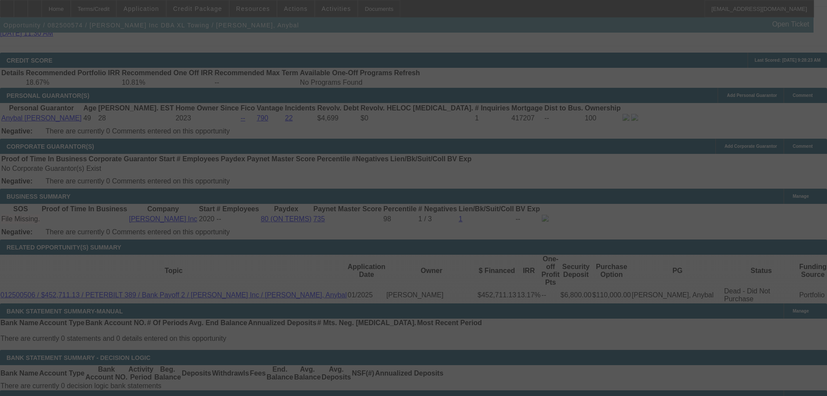
select select "0"
select select "2"
select select "0.1"
select select "4"
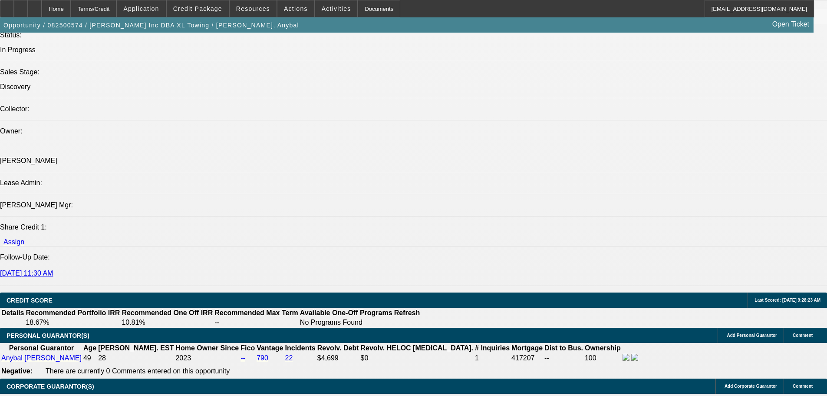
scroll to position [956, 0]
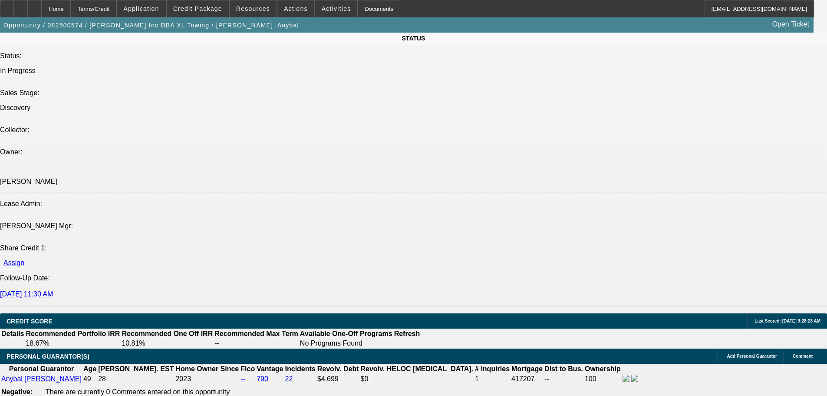
click at [35, 6] on icon at bounding box center [35, 6] width 0 height 0
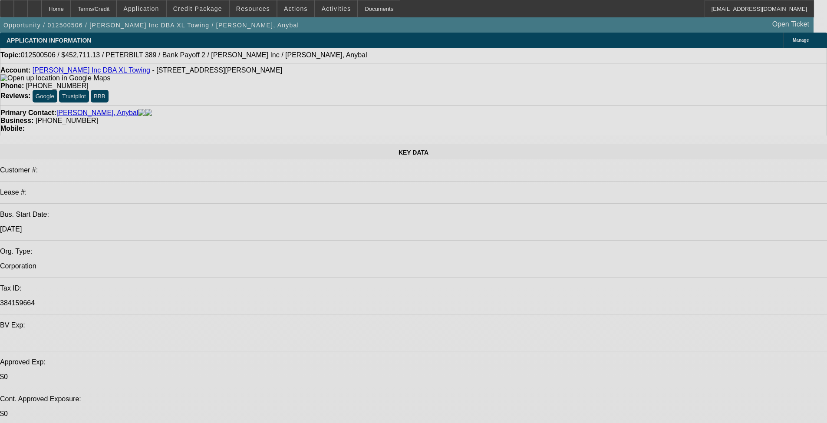
select select "0"
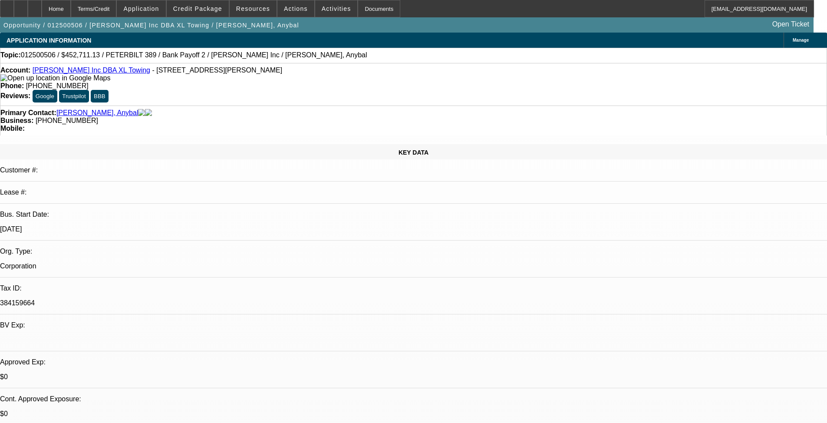
select select "2"
select select "0"
select select "18"
select select "0"
select select "2"
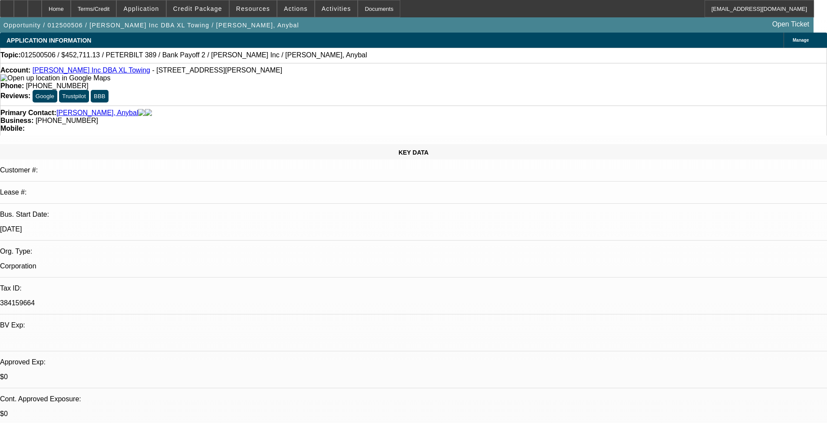
select select "0"
select select "18"
select select "0"
select select "2"
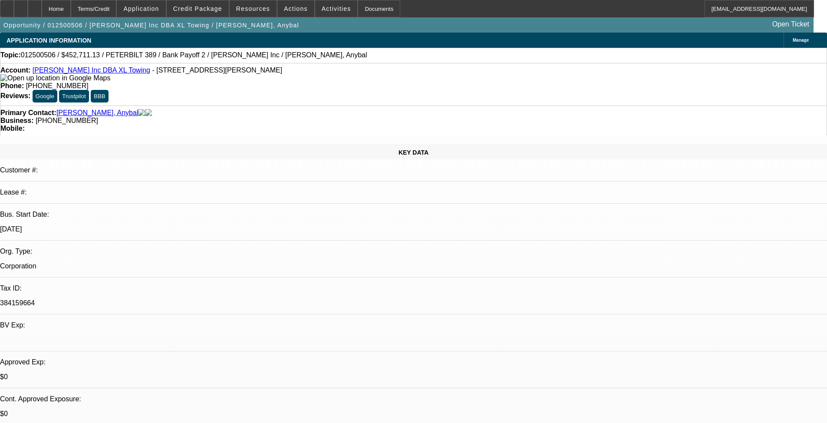
select select "0.2"
select select "4"
select select "0"
select select "2"
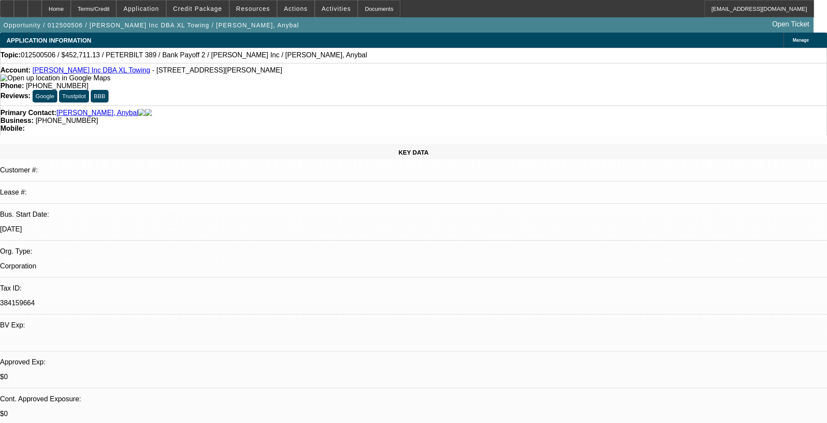
select select "0.2"
select select "4"
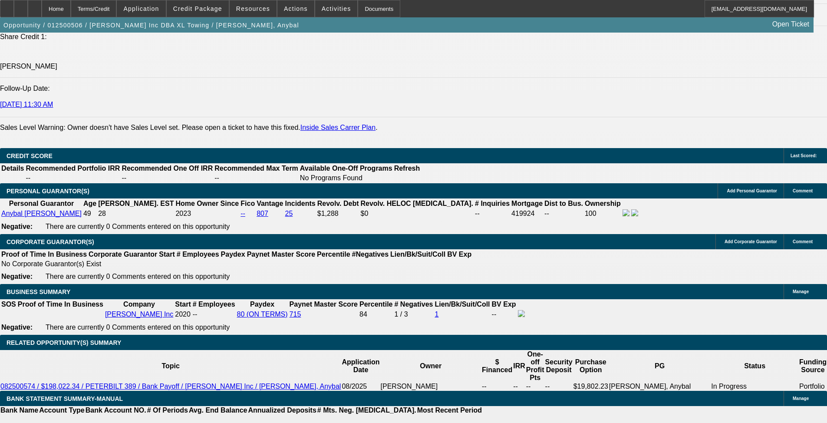
scroll to position [978, 0]
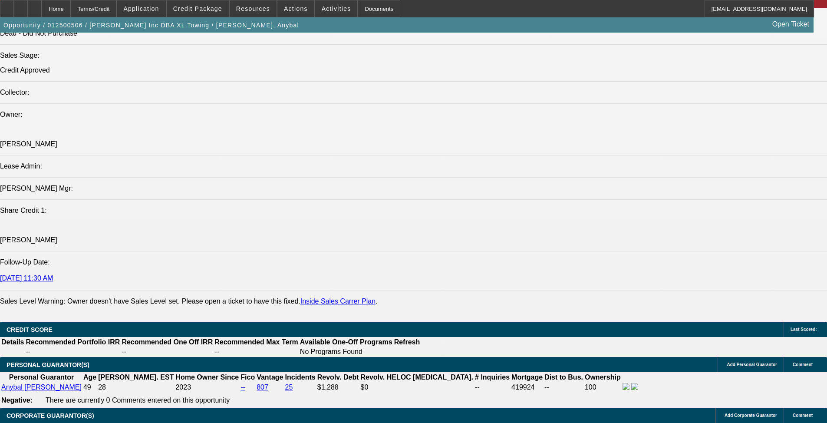
drag, startPoint x: 67, startPoint y: 281, endPoint x: 528, endPoint y: 304, distance: 461.4
copy span "Anybal [PERSON_NAME] is the owner of [PERSON_NAME] Inc DBA XL Towing - He is lo…"
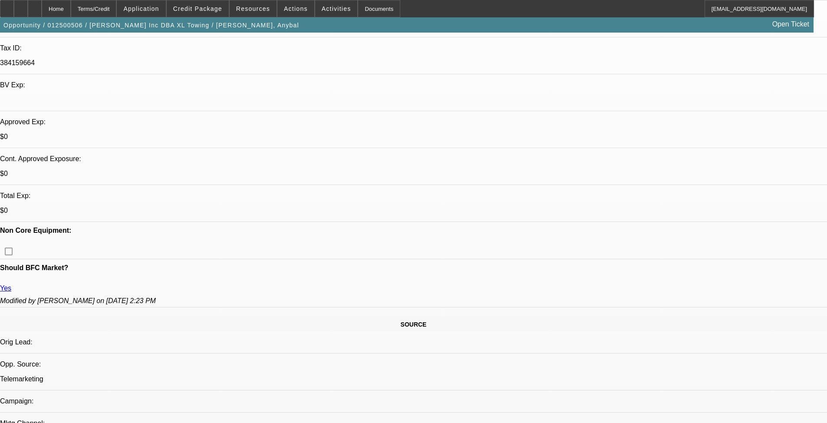
scroll to position [261, 0]
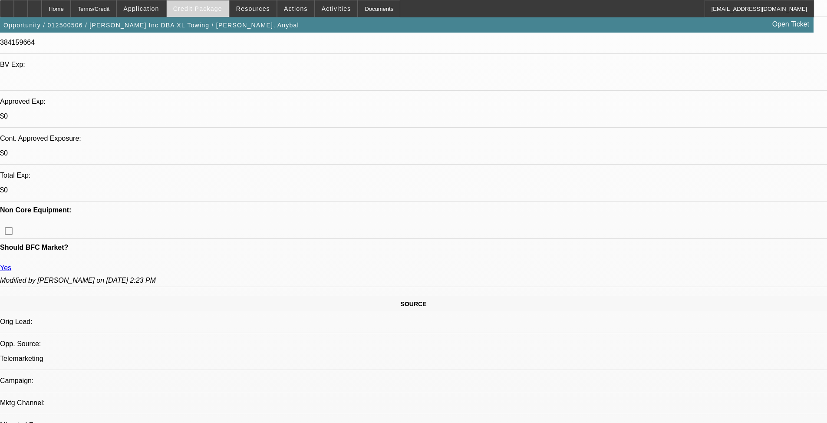
click at [205, 10] on span "Credit Package" at bounding box center [197, 8] width 49 height 7
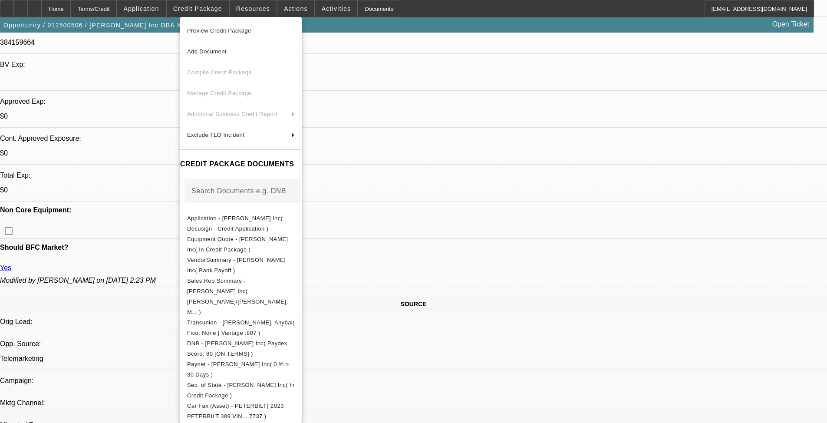
scroll to position [0, 0]
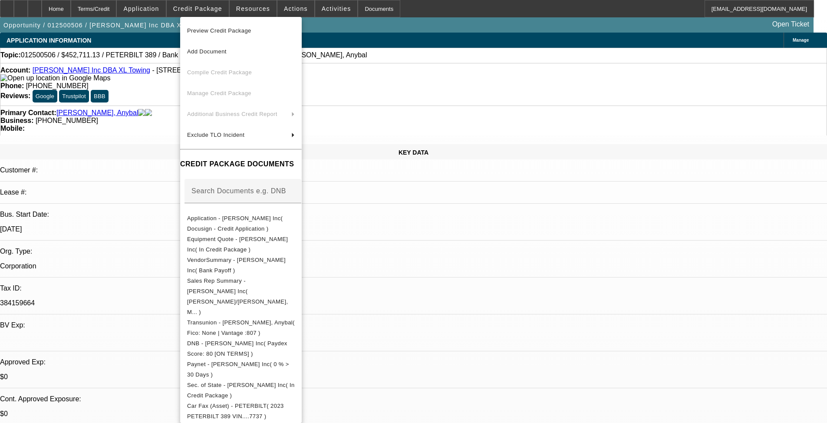
click at [82, 119] on div at bounding box center [413, 211] width 827 height 423
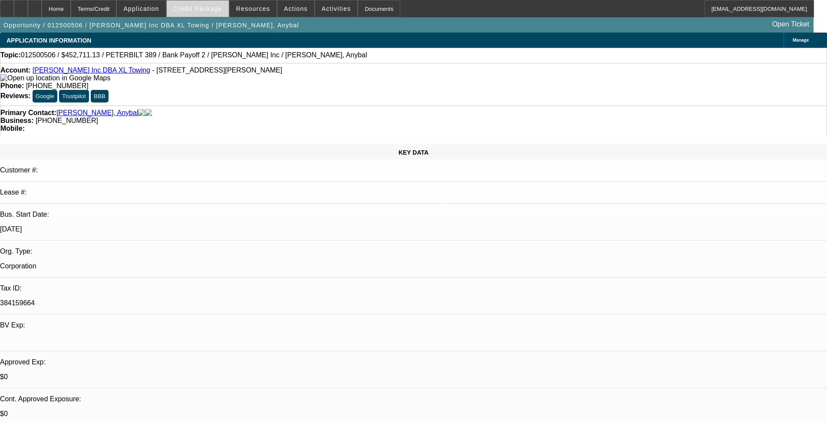
click at [205, 13] on span at bounding box center [198, 8] width 62 height 21
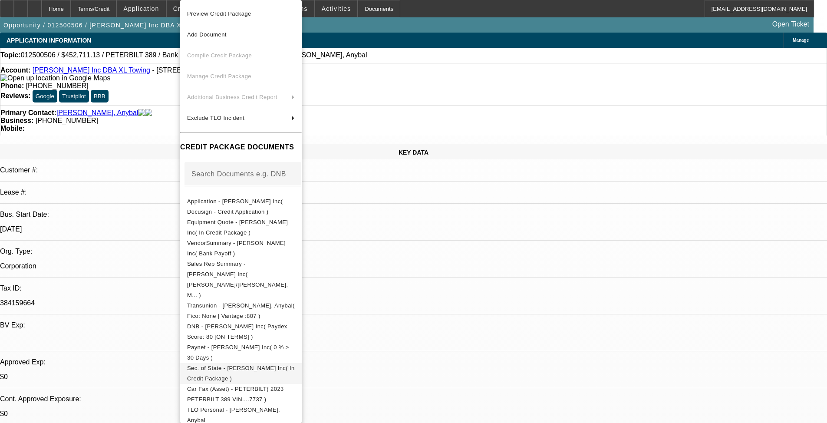
click at [247, 360] on span "Sec. of State - [PERSON_NAME] Inc( In Credit Package )" at bounding box center [241, 373] width 108 height 17
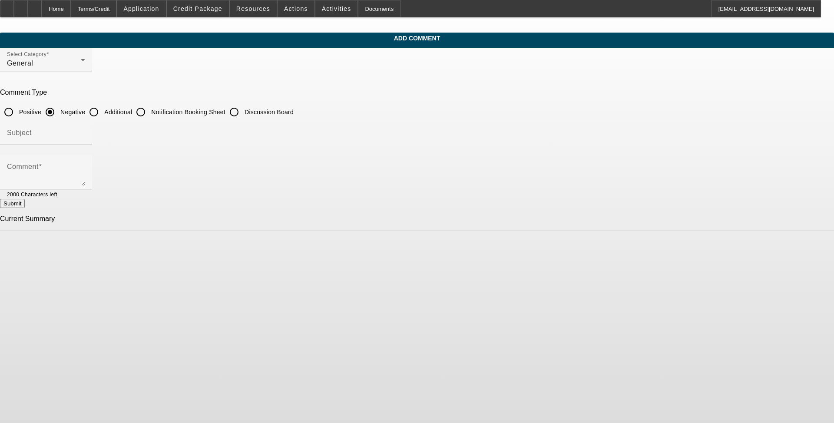
drag, startPoint x: 356, startPoint y: 110, endPoint x: 354, endPoint y: 115, distance: 5.1
click at [103, 110] on input "Additional" at bounding box center [93, 111] width 17 height 17
radio input "true"
click at [85, 132] on input "Subject" at bounding box center [46, 136] width 78 height 10
type input "Write-Up"
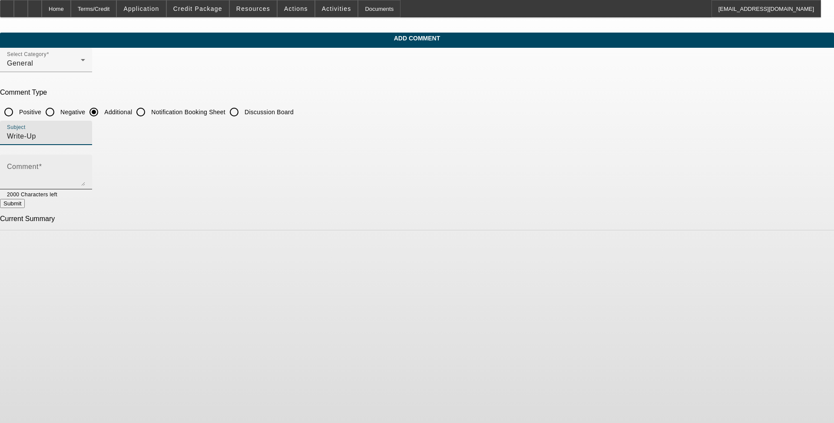
click at [85, 177] on textarea "Comment" at bounding box center [46, 175] width 78 height 21
paste textarea "Anybal [PERSON_NAME] is the owner of [PERSON_NAME] Inc DBA XL Towing - He is lo…"
click at [85, 170] on textarea "Anybal [PERSON_NAME] is the owner of [PERSON_NAME] Inc DBA XL Towing - He is lo…" at bounding box center [46, 175] width 78 height 21
drag, startPoint x: 503, startPoint y: 170, endPoint x: 515, endPoint y: 172, distance: 12.0
click at [85, 172] on textarea "Anybal [PERSON_NAME] is the owner of [PERSON_NAME] Inc DBA XL Towing - He is lo…" at bounding box center [46, 175] width 78 height 21
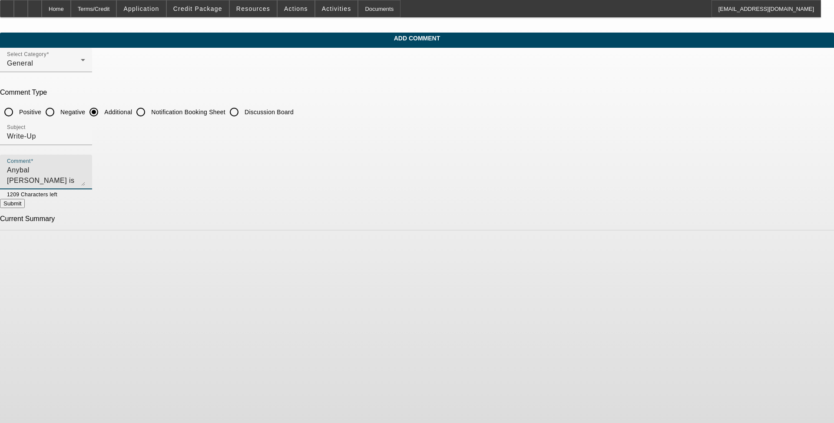
click at [85, 183] on textarea "Anybal [PERSON_NAME] is the owner of [PERSON_NAME] Inc DBA XL Towing - He is lo…" at bounding box center [46, 175] width 78 height 21
click at [85, 175] on textarea "[PERSON_NAME] is the owner of [PERSON_NAME] Inc DBA XL Towing - He is looking t…" at bounding box center [46, 175] width 78 height 21
click at [85, 176] on textarea "[PERSON_NAME] is the owner of [PERSON_NAME] Inc DBA XL Towing - He is looking t…" at bounding box center [46, 175] width 78 height 21
click at [85, 182] on textarea "[PERSON_NAME] is the owner of [PERSON_NAME] Inc DBA XL Towing - He is looking t…" at bounding box center [46, 175] width 78 height 21
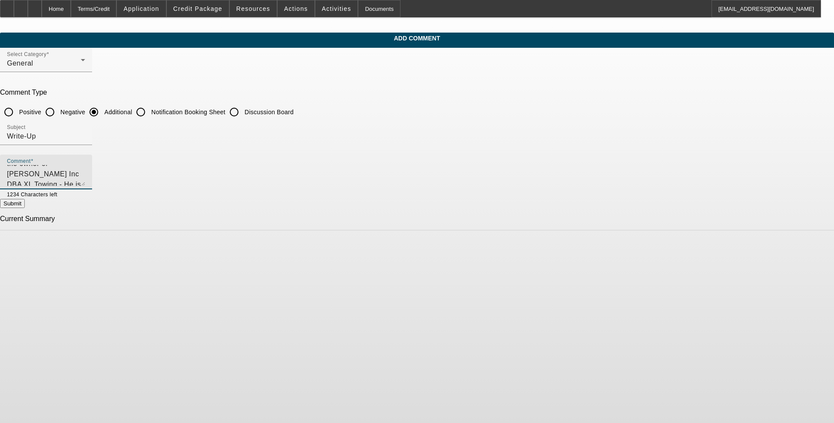
scroll to position [21, 0]
drag, startPoint x: 353, startPoint y: 178, endPoint x: 384, endPoint y: 181, distance: 30.9
click at [85, 181] on textarea "[PERSON_NAME] is the owner of [PERSON_NAME] Inc DBA XL Towing - He is looking t…" at bounding box center [46, 175] width 78 height 21
click at [85, 182] on textarea "[PERSON_NAME] is the owner of [PERSON_NAME] Inc DBA XL Towing - He is looking t…" at bounding box center [46, 175] width 78 height 21
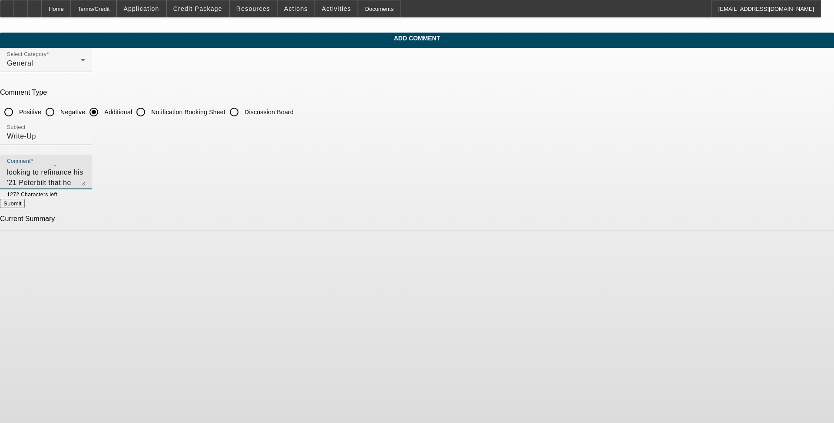
scroll to position [50, 0]
click at [85, 179] on textarea "[PERSON_NAME] is the owner of [PERSON_NAME] Inc DBA XL Towing - He is looking t…" at bounding box center [46, 175] width 78 height 21
drag, startPoint x: 536, startPoint y: 171, endPoint x: 532, endPoint y: 193, distance: 22.9
click at [85, 173] on textarea "[PERSON_NAME] is the owner of [PERSON_NAME] Inc DBA XL Towing - He is looking t…" at bounding box center [46, 175] width 78 height 21
click at [85, 179] on textarea "[PERSON_NAME] is the owner of [PERSON_NAME] Inc DBA XL Towing - He is looking t…" at bounding box center [46, 175] width 78 height 21
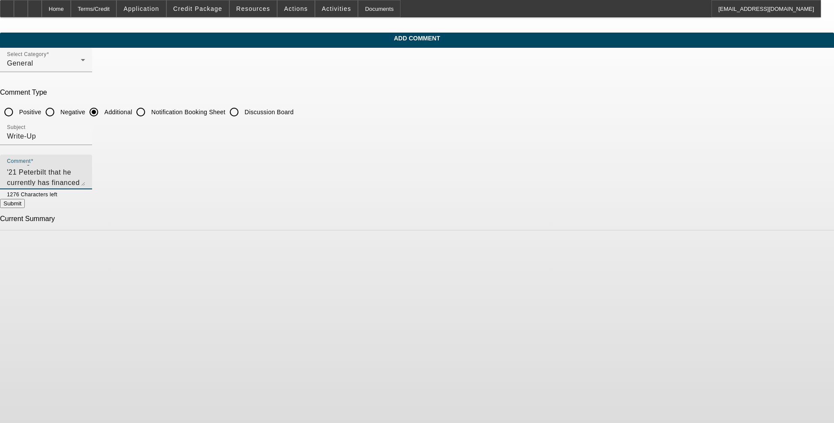
click at [85, 182] on textarea "[PERSON_NAME] is the owner of [PERSON_NAME] Inc DBA XL Towing - He is looking t…" at bounding box center [46, 175] width 78 height 21
click at [85, 171] on textarea "[PERSON_NAME] is the owner of [PERSON_NAME] Inc DBA XL Towing - He is looking t…" at bounding box center [46, 175] width 78 height 21
click at [85, 180] on textarea "[PERSON_NAME] is the owner of [PERSON_NAME] Inc DBA XL Towing - He is looking t…" at bounding box center [46, 175] width 78 height 21
click at [85, 185] on textarea "[PERSON_NAME] is the owner of [PERSON_NAME] Inc DBA XL Towing - He is looking t…" at bounding box center [46, 175] width 78 height 21
click at [85, 182] on textarea "[PERSON_NAME] is the owner of [PERSON_NAME] Inc DBA XL Towing - He is looking t…" at bounding box center [46, 175] width 78 height 21
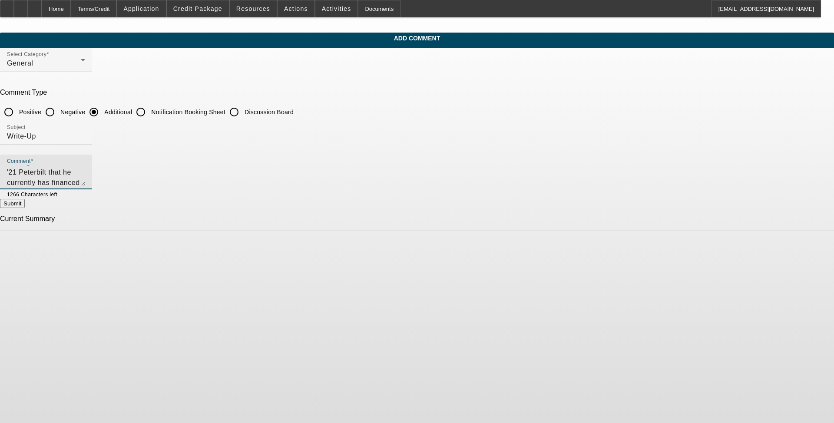
type textarea "[PERSON_NAME] is the owner of [PERSON_NAME] Inc DBA XL Towing - He is looking t…"
drag, startPoint x: 549, startPoint y: 206, endPoint x: 548, endPoint y: 211, distance: 4.9
click at [25, 208] on button "Submit" at bounding box center [12, 203] width 25 height 9
radio input "true"
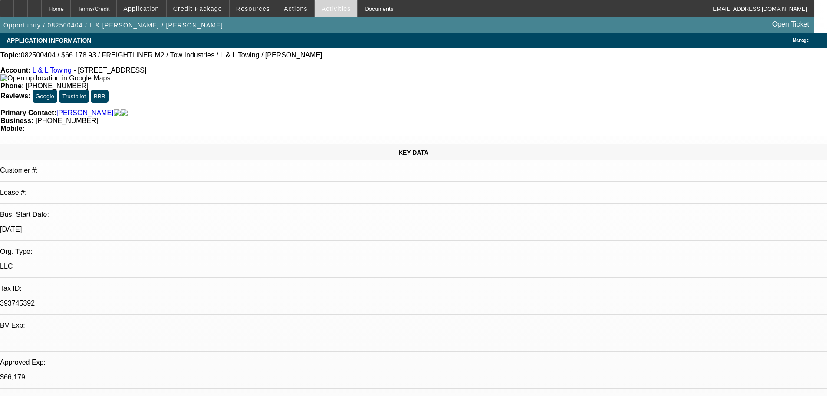
select select "0"
select select "2"
select select "0.1"
select select "4"
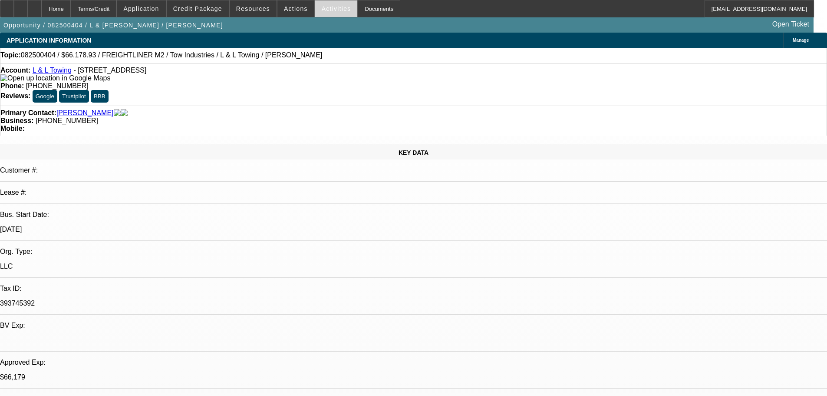
select select "0"
select select "2"
select select "0.1"
select select "4"
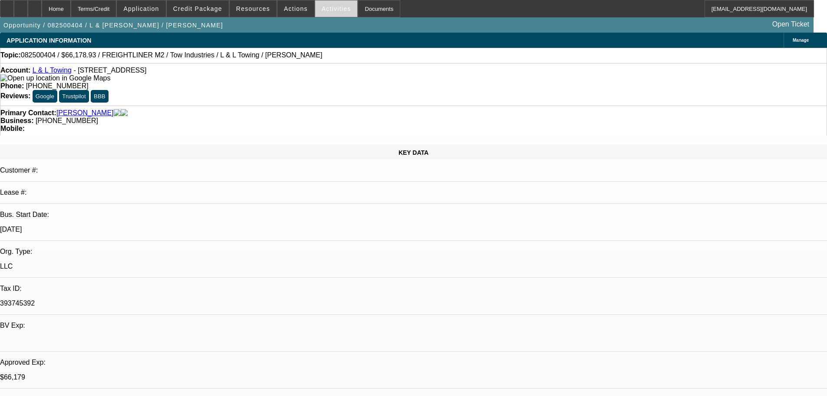
select select "0"
select select "2"
select select "0.1"
select select "4"
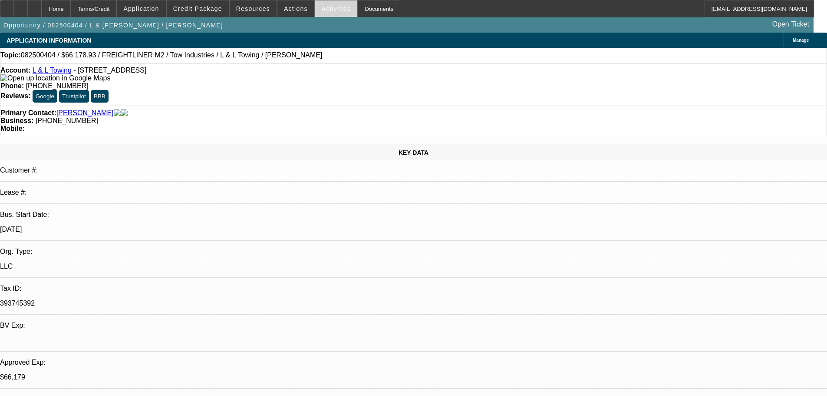
select select "0.15"
select select "2"
select select "0.1"
select select "4"
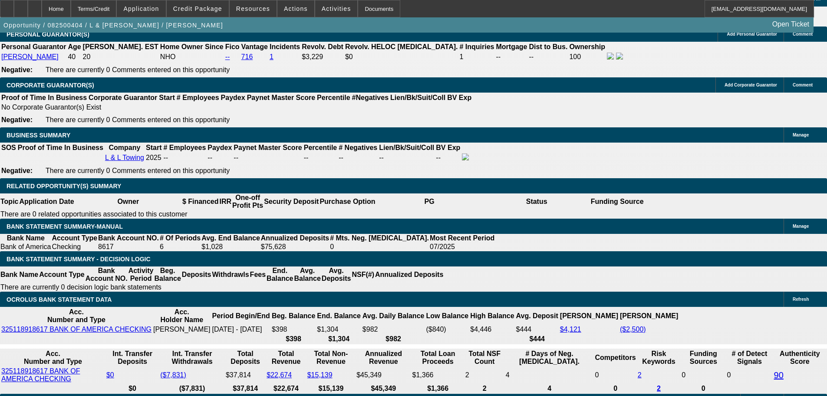
scroll to position [1216, 0]
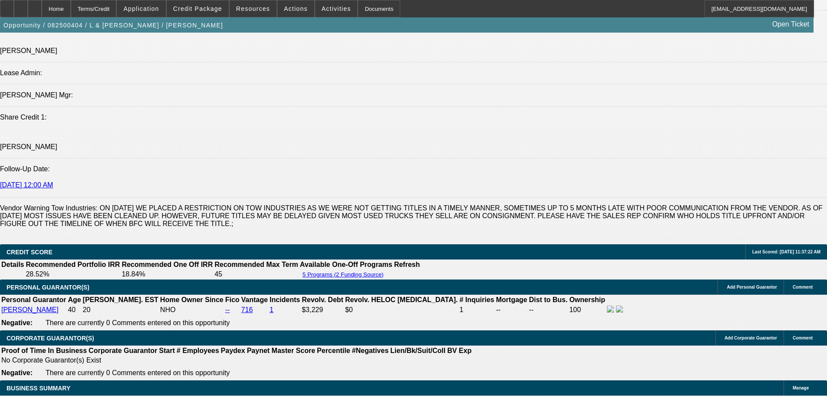
scroll to position [869, 0]
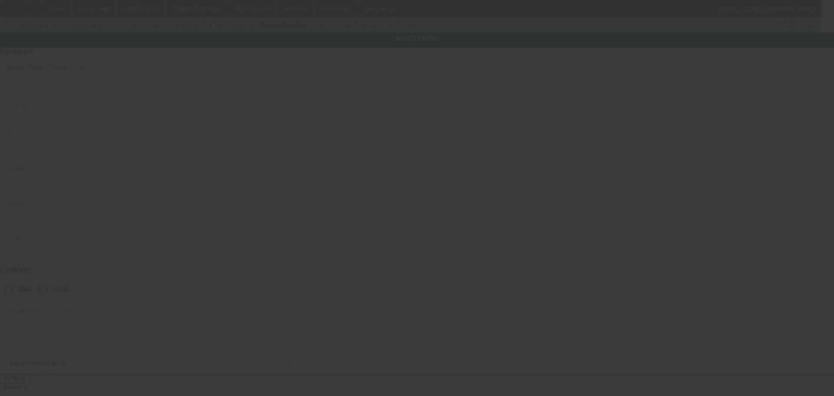
type input "1FVACWFC5LHLD3882"
type input "Freightliner"
type input "M2"
radio input "true"
type textarea "Rollback"
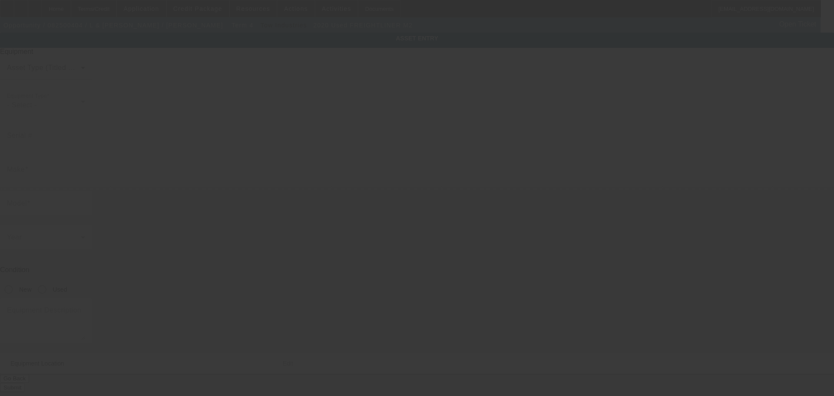
type input "1412 N Grand Ave"
type input "Covina"
type input "91724"
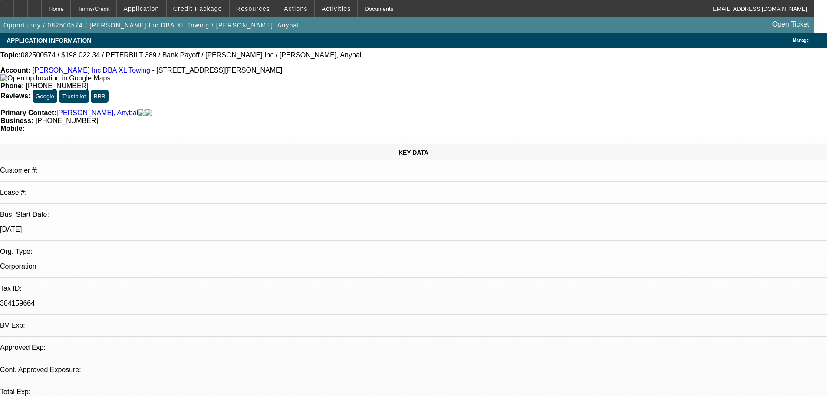
select select "0"
select select "2"
select select "0.1"
select select "4"
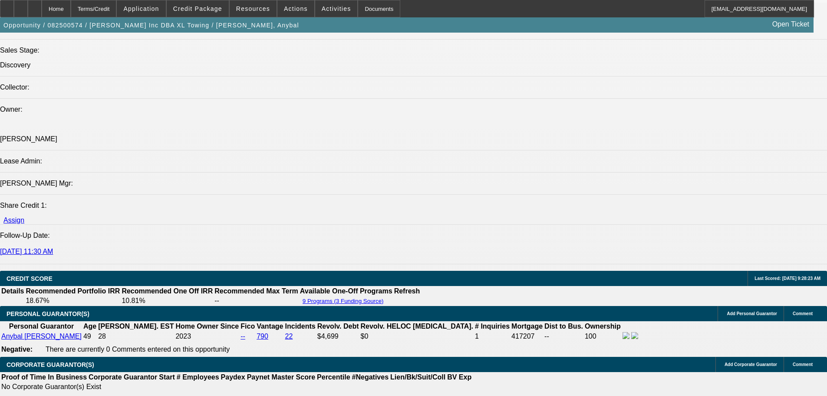
scroll to position [831, 0]
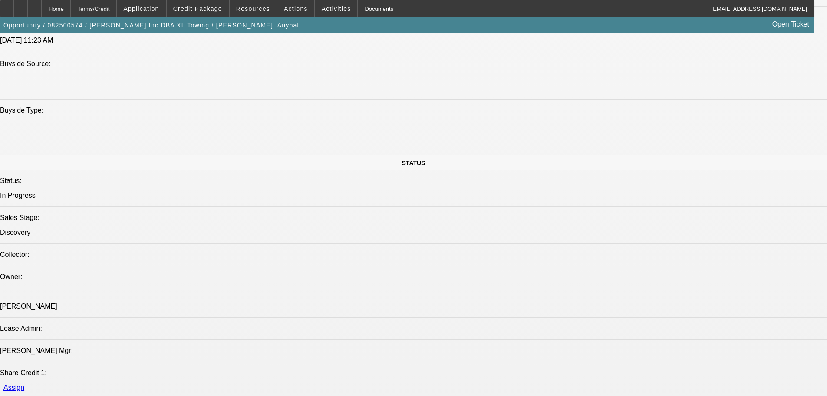
click at [42, 9] on div at bounding box center [35, 8] width 14 height 17
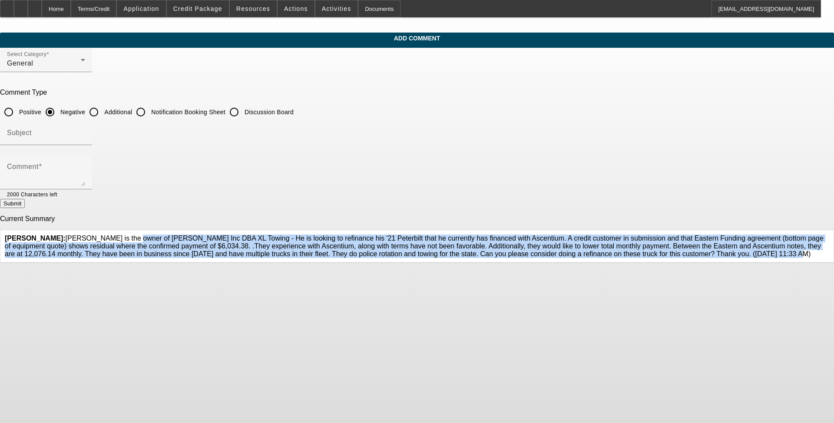
drag, startPoint x: 276, startPoint y: 288, endPoint x: 317, endPoint y: 234, distance: 67.9
click at [317, 235] on span "[PERSON_NAME]: [PERSON_NAME] is the owner of [PERSON_NAME] Inc DBA XL Towing - …" at bounding box center [414, 246] width 819 height 23
copy span "[PERSON_NAME] is the owner of [PERSON_NAME] Inc DBA XL Towing - He is looking t…"
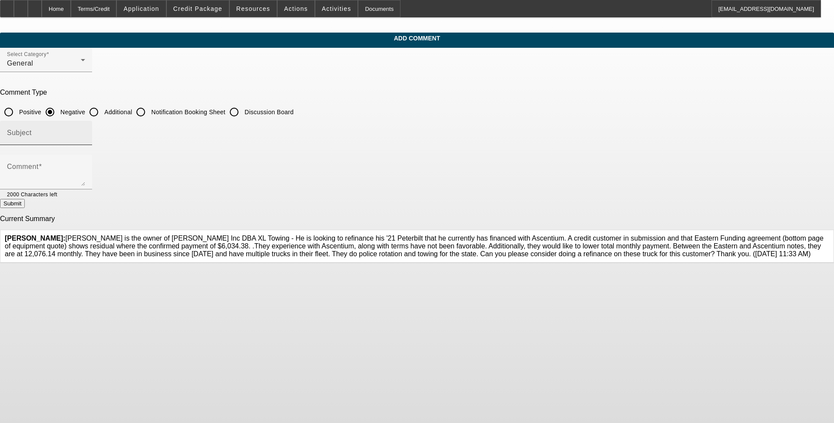
click at [85, 135] on input "Subject" at bounding box center [46, 136] width 78 height 10
type input "Write-Up"
click at [103, 109] on input "Additional" at bounding box center [93, 111] width 17 height 17
radio input "true"
click at [85, 168] on textarea "Comment" at bounding box center [46, 175] width 78 height 21
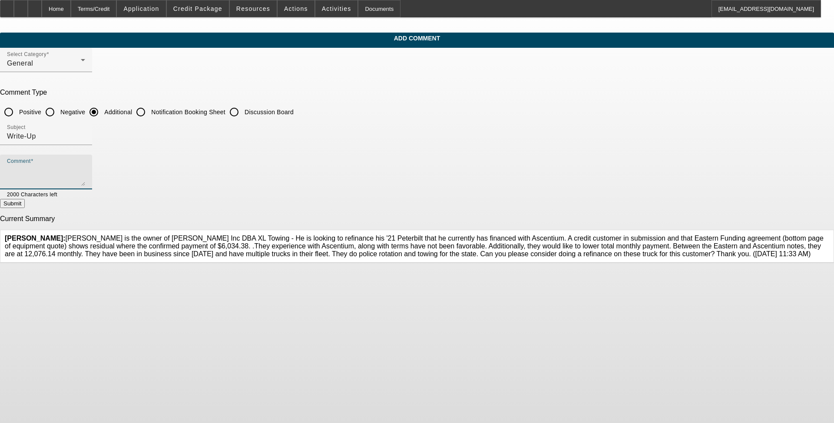
paste textarea "[PERSON_NAME] is the owner of [PERSON_NAME] Inc DBA XL Towing - He is looking t…"
click at [85, 181] on textarea "[PERSON_NAME] is the owner of [PERSON_NAME] Inc DBA XL Towing - He is looking t…" at bounding box center [46, 175] width 78 height 21
click at [85, 178] on textarea "[PERSON_NAME] is the owner of [PERSON_NAME] Inc DBA XL Towing - He is looking t…" at bounding box center [46, 175] width 78 height 21
click at [85, 182] on textarea "[PERSON_NAME] is the owner of [PERSON_NAME] Inc DBA XL Towing - He is looking t…" at bounding box center [46, 175] width 78 height 21
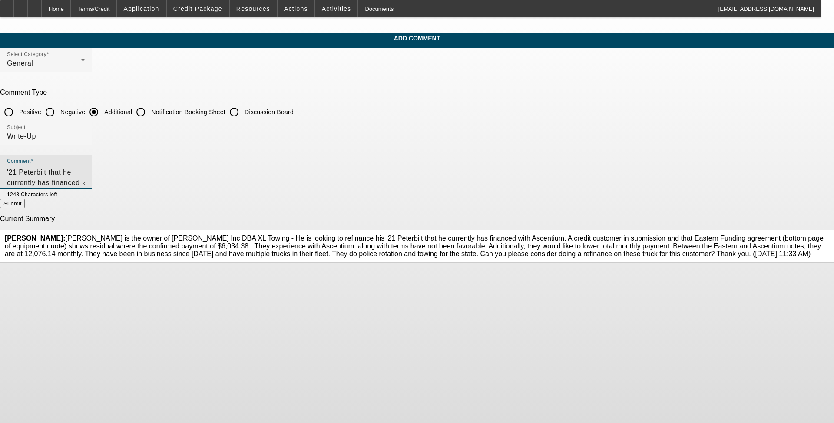
scroll to position [43, 0]
click at [85, 173] on textarea "[PERSON_NAME] is the owner of [PERSON_NAME] Inc DBA XL Towing - He is looking t…" at bounding box center [46, 175] width 78 height 21
type textarea "[PERSON_NAME] is the owner of [PERSON_NAME] Inc DBA XL Towing - He is looking t…"
click at [25, 205] on button "Submit" at bounding box center [12, 203] width 25 height 9
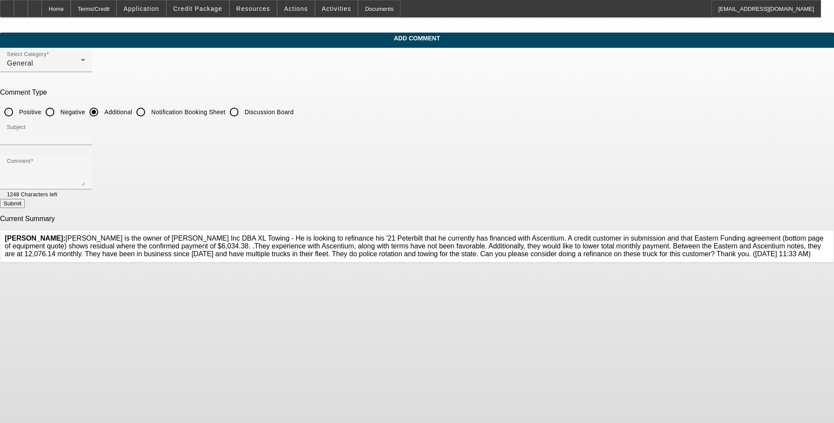
radio input "true"
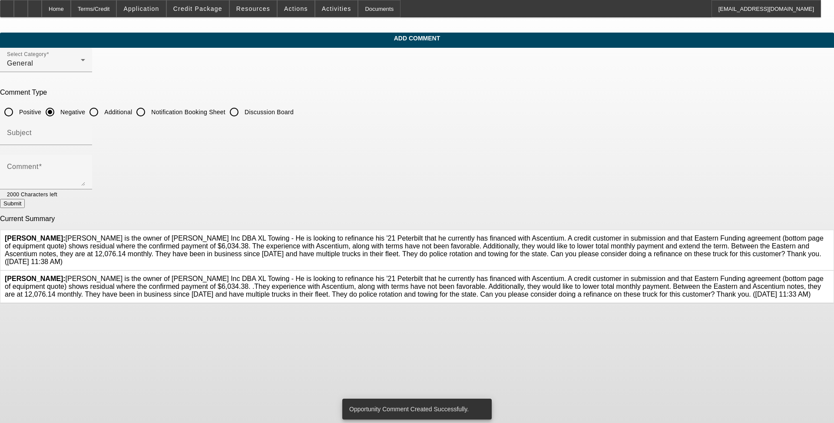
click at [351, 275] on icon at bounding box center [829, 275] width 0 height 0
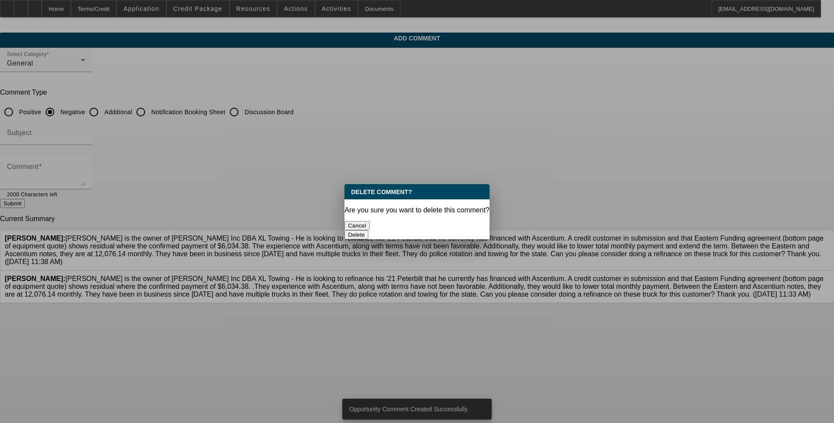
click at [351, 230] on button "Delete" at bounding box center [356, 234] width 24 height 9
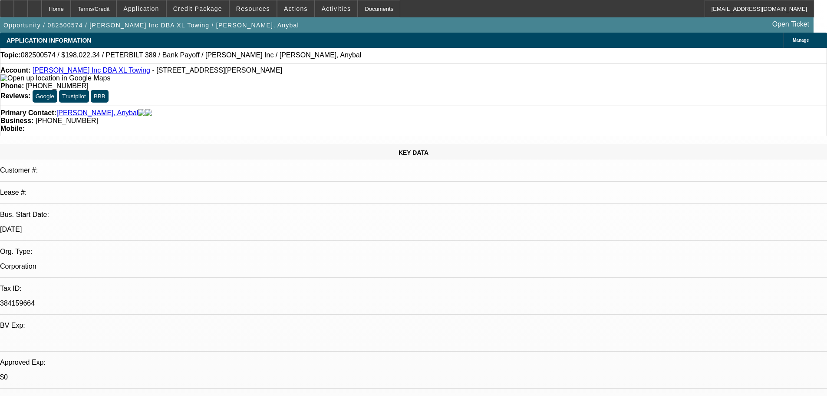
select select "0"
select select "2"
select select "0.1"
select select "4"
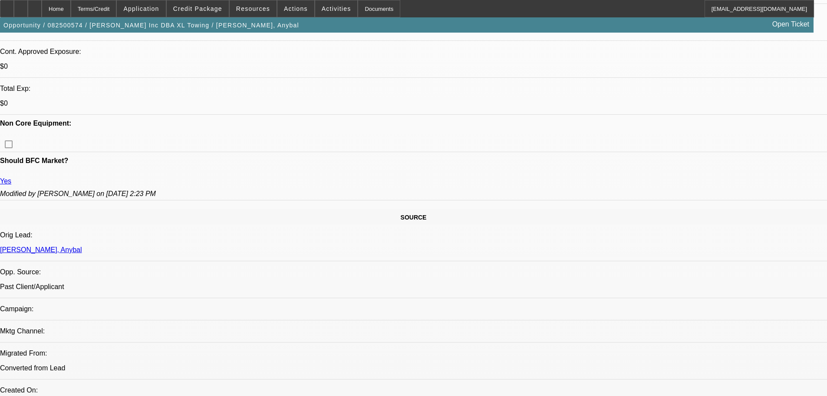
scroll to position [214, 0]
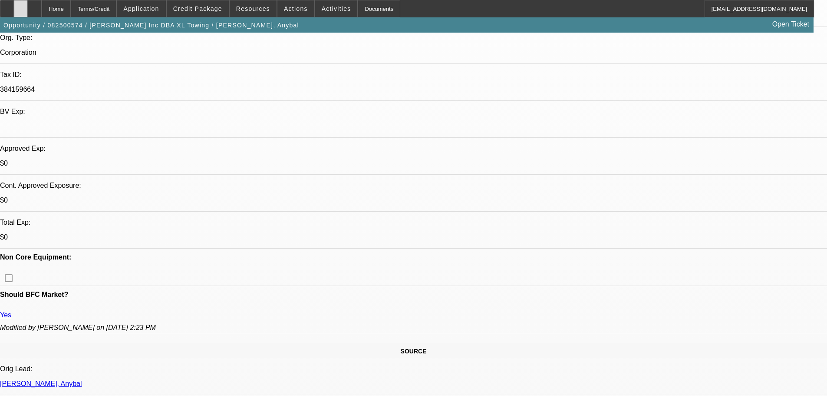
click at [28, 13] on div at bounding box center [21, 8] width 14 height 17
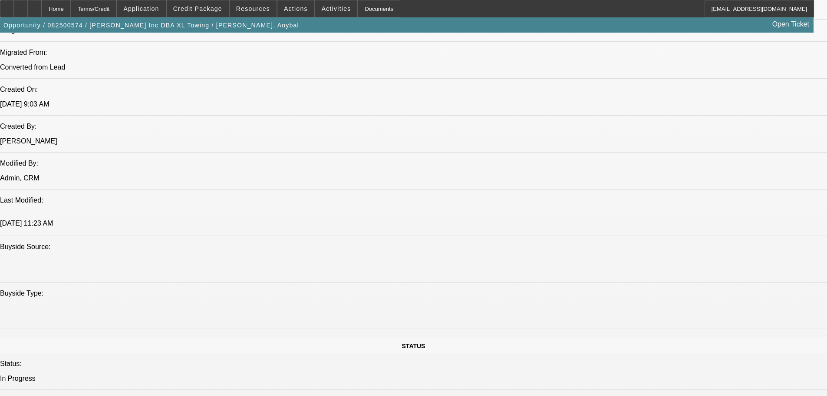
scroll to position [474, 0]
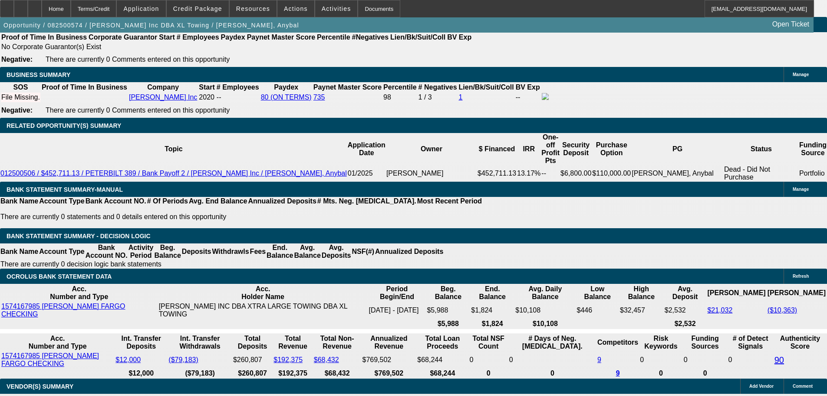
scroll to position [1343, 0]
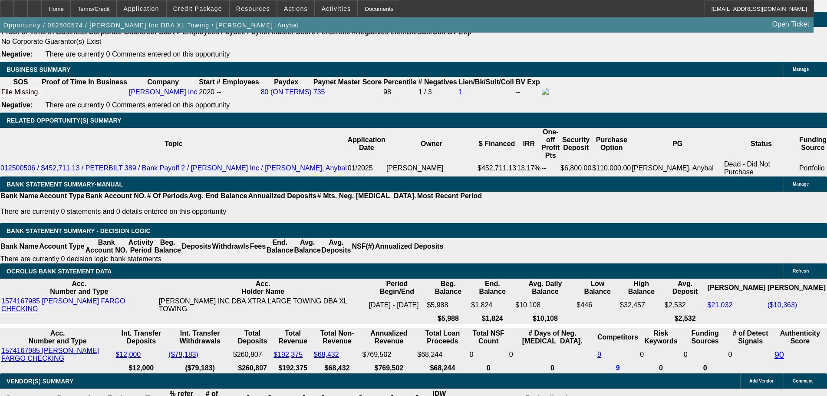
drag, startPoint x: 199, startPoint y: 151, endPoint x: 190, endPoint y: 152, distance: 8.8
type input "UNKNOWN"
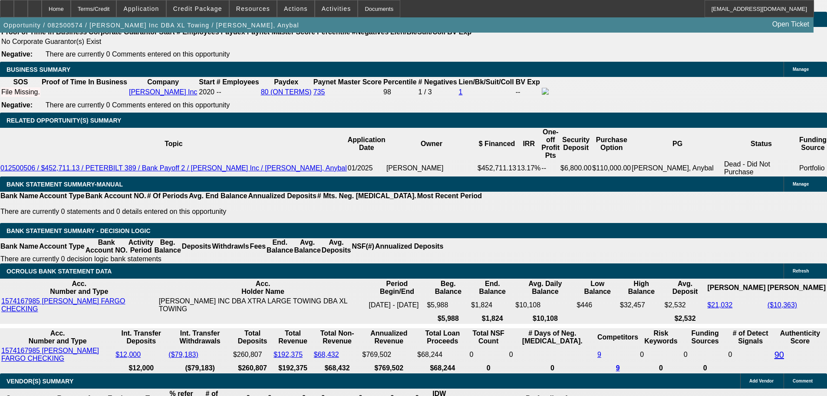
type input "11"
type input "$6,781.24"
type input "$3,390.62"
type input "11"
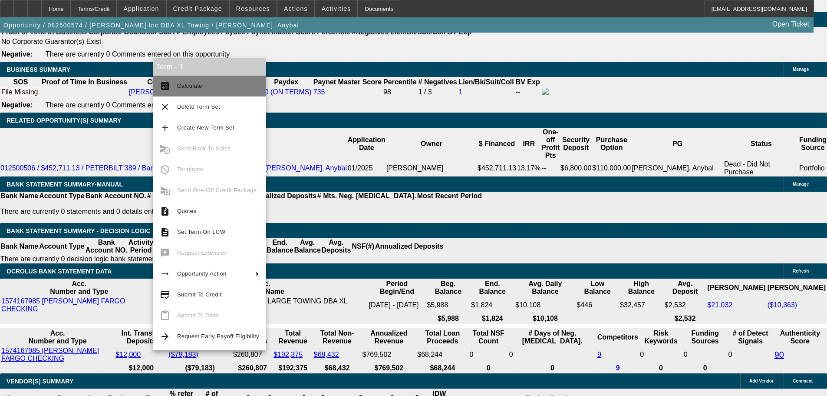
click at [183, 80] on button "calculate Calculate" at bounding box center [209, 86] width 113 height 21
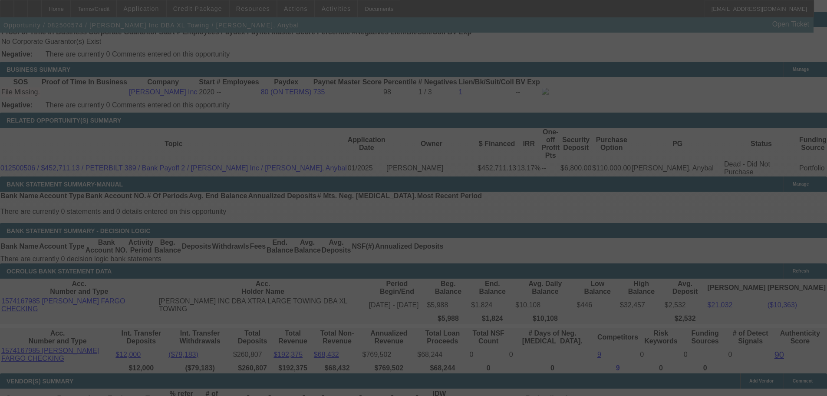
select select "0"
select select "2"
select select "0.1"
select select "4"
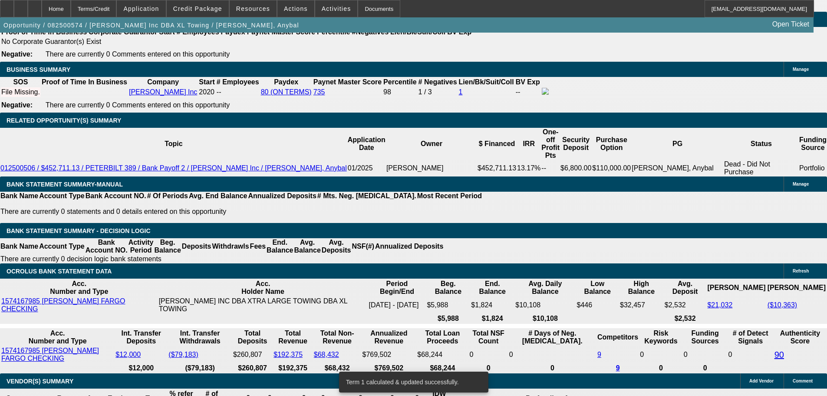
type input "11.5"
type input "UNKNOWN"
type input "$3,442.91"
type input "$6,885.82"
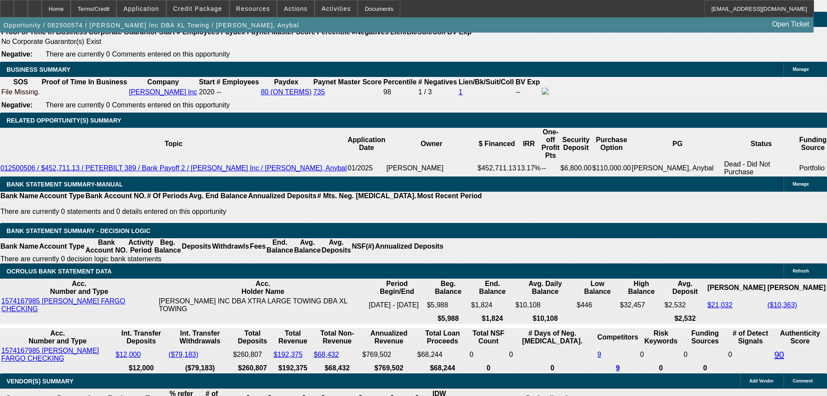
type input "11.5"
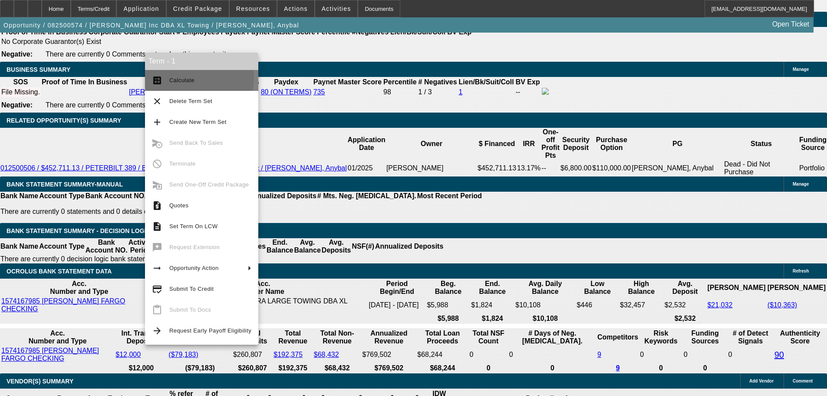
click at [176, 78] on span "Calculate" at bounding box center [181, 80] width 25 height 7
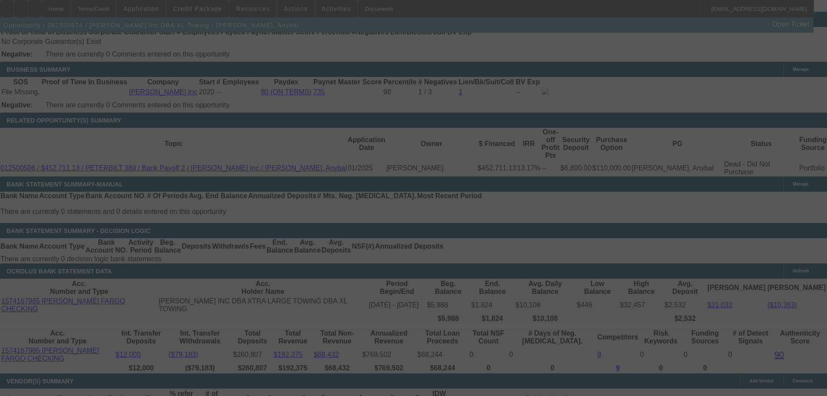
select select "0"
select select "2"
select select "0.1"
select select "4"
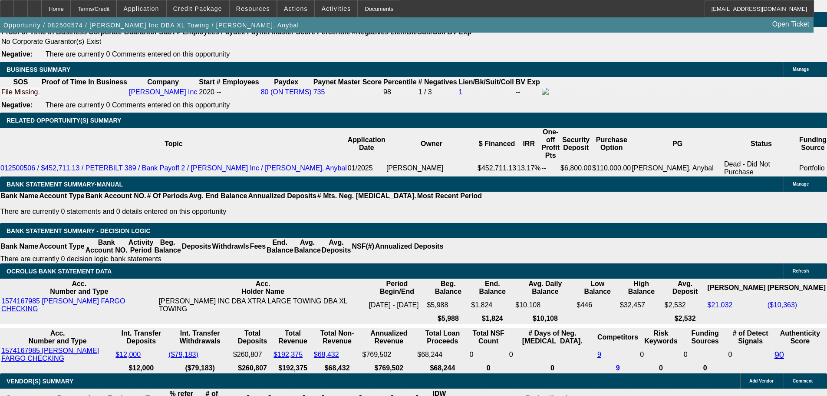
drag, startPoint x: 196, startPoint y: 151, endPoint x: 209, endPoint y: 152, distance: 13.1
type input "UNKNOWN"
type input "11.2"
type input "$6,822.96"
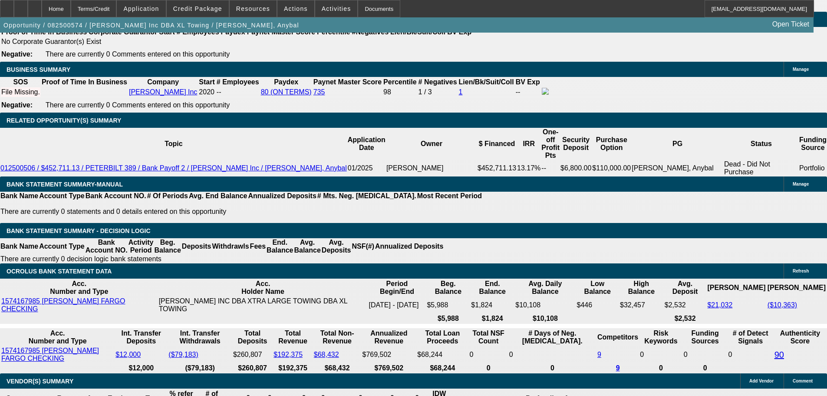
type input "$3,411.48"
type input "11.2"
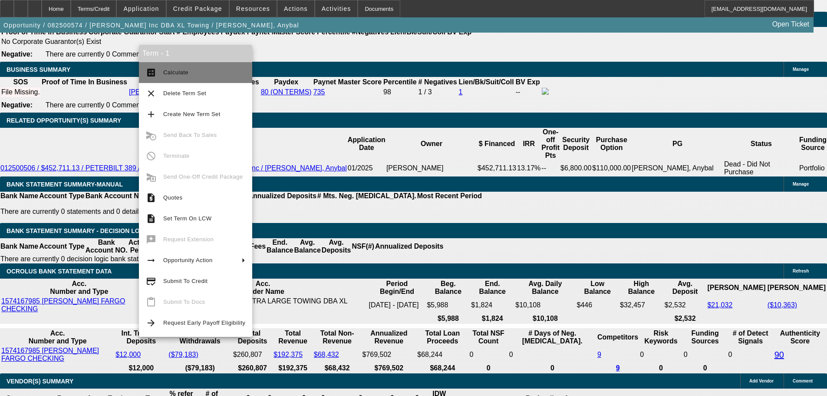
click at [162, 75] on button "calculate Calculate" at bounding box center [195, 72] width 113 height 21
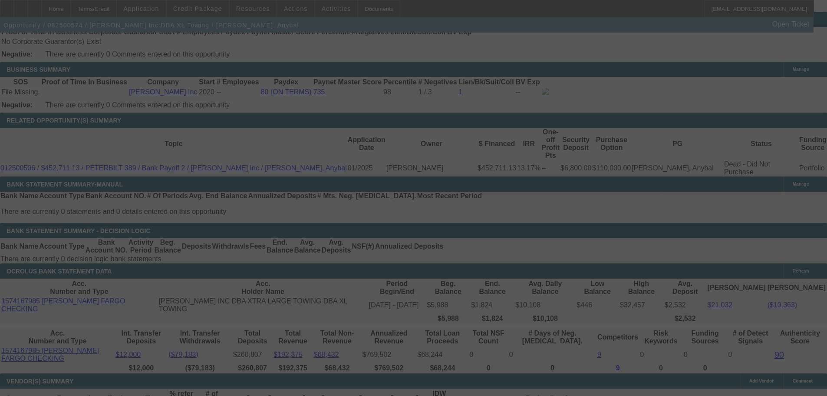
select select "0"
select select "2"
select select "0.1"
select select "4"
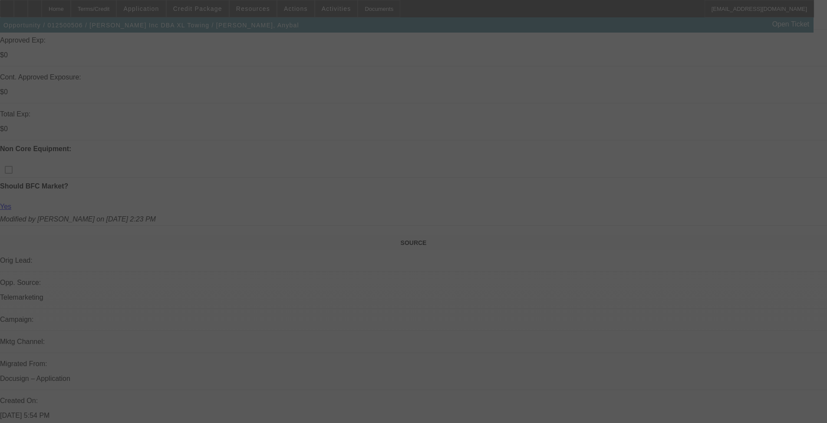
scroll to position [347, 0]
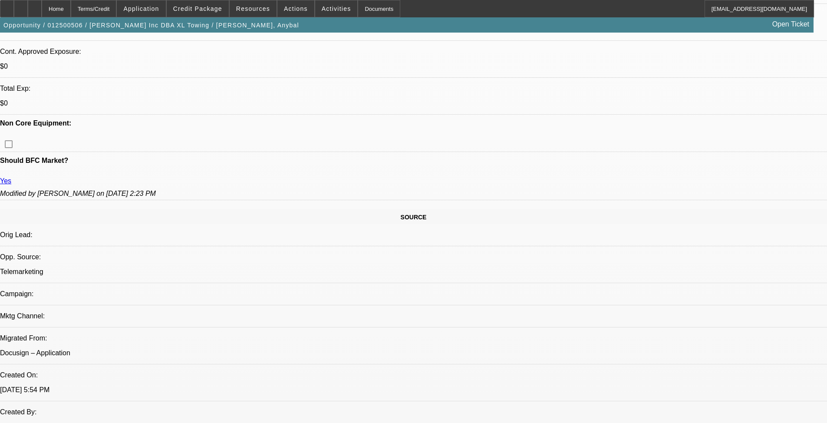
select select "0"
select select "2"
select select "0"
select select "18"
select select "0"
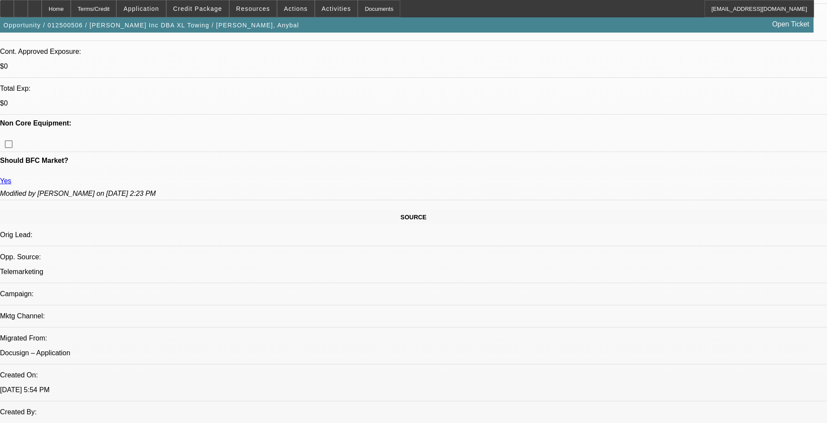
select select "2"
select select "0"
select select "18"
select select "0"
select select "2"
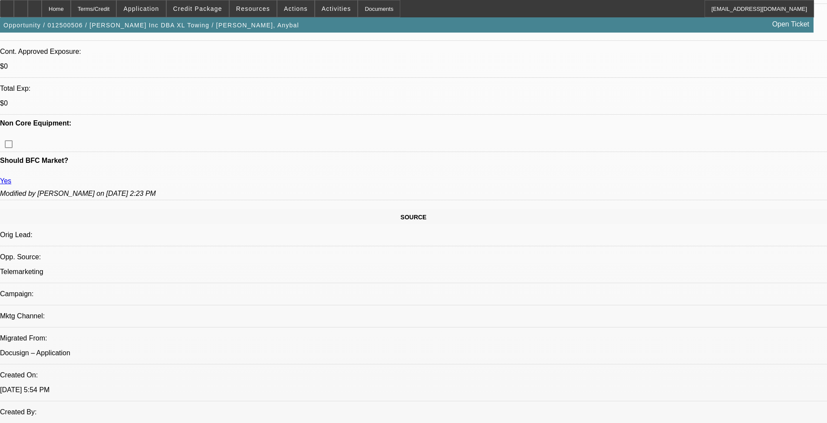
select select "2"
select select "0.2"
select select "4"
select select "0"
select select "2"
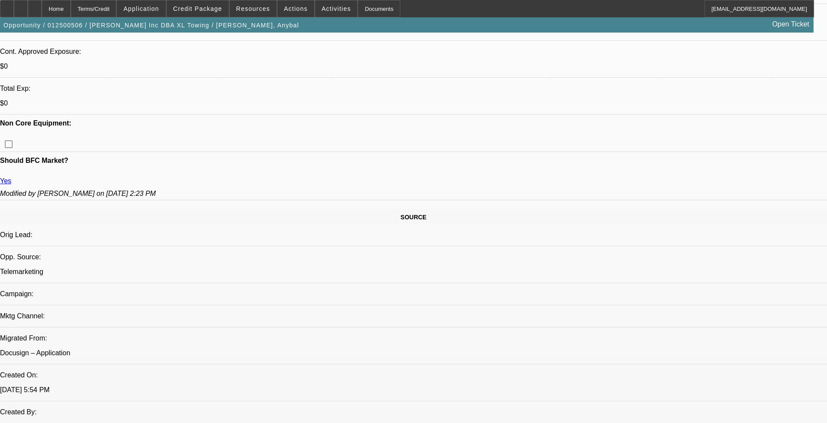
select select "2"
select select "0.2"
select select "4"
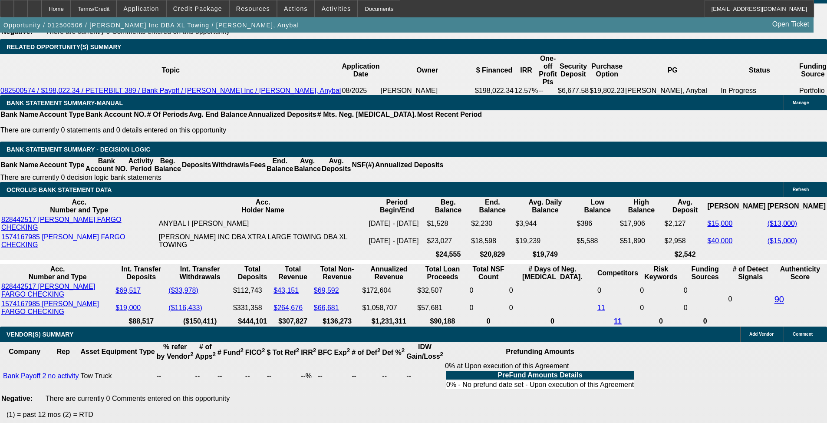
scroll to position [1477, 0]
